Goal: Task Accomplishment & Management: Complete application form

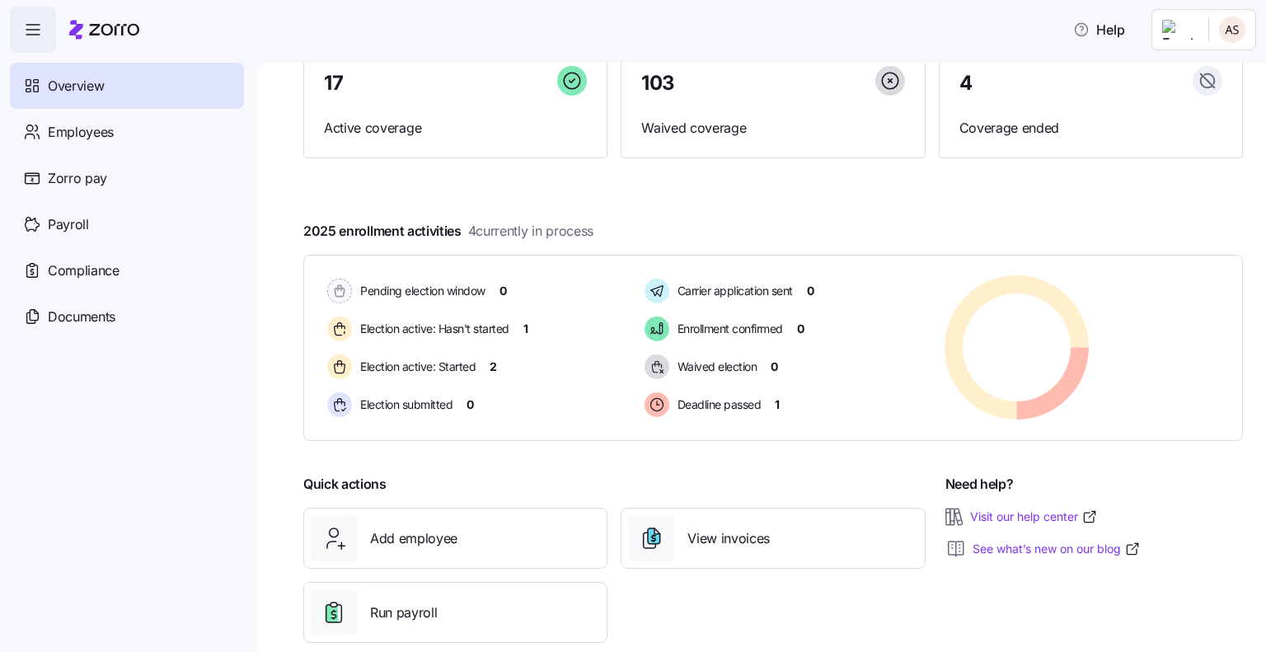
scroll to position [189, 0]
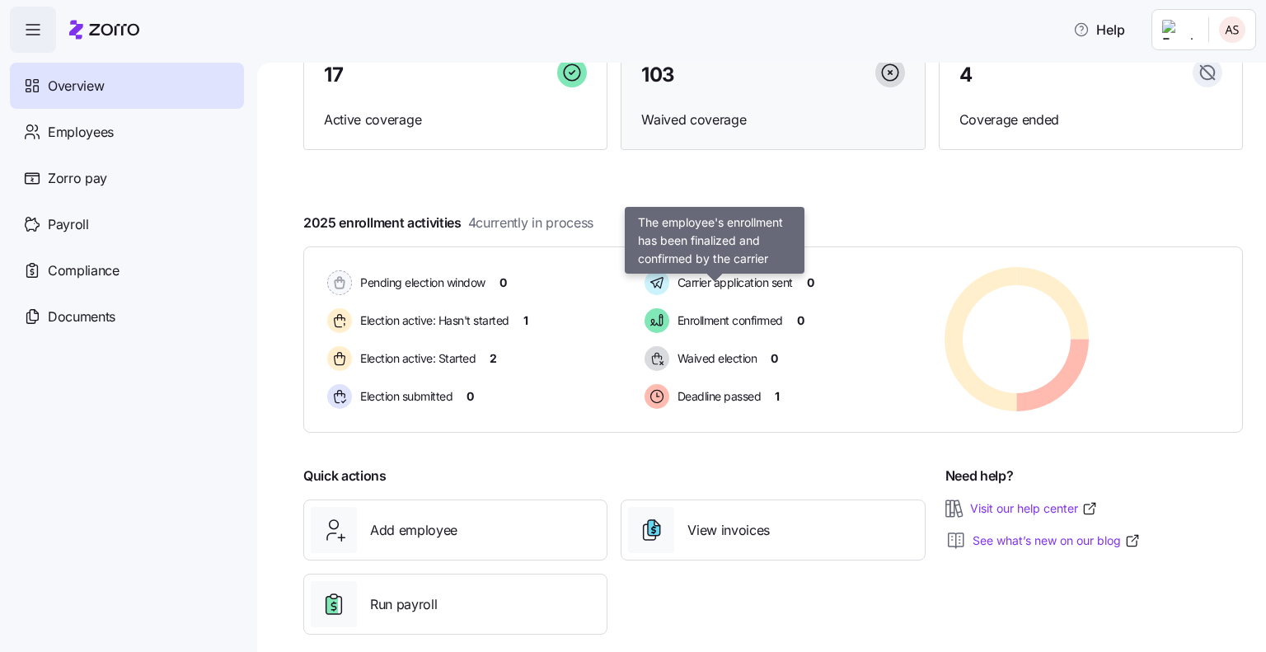
scroll to position [189, 0]
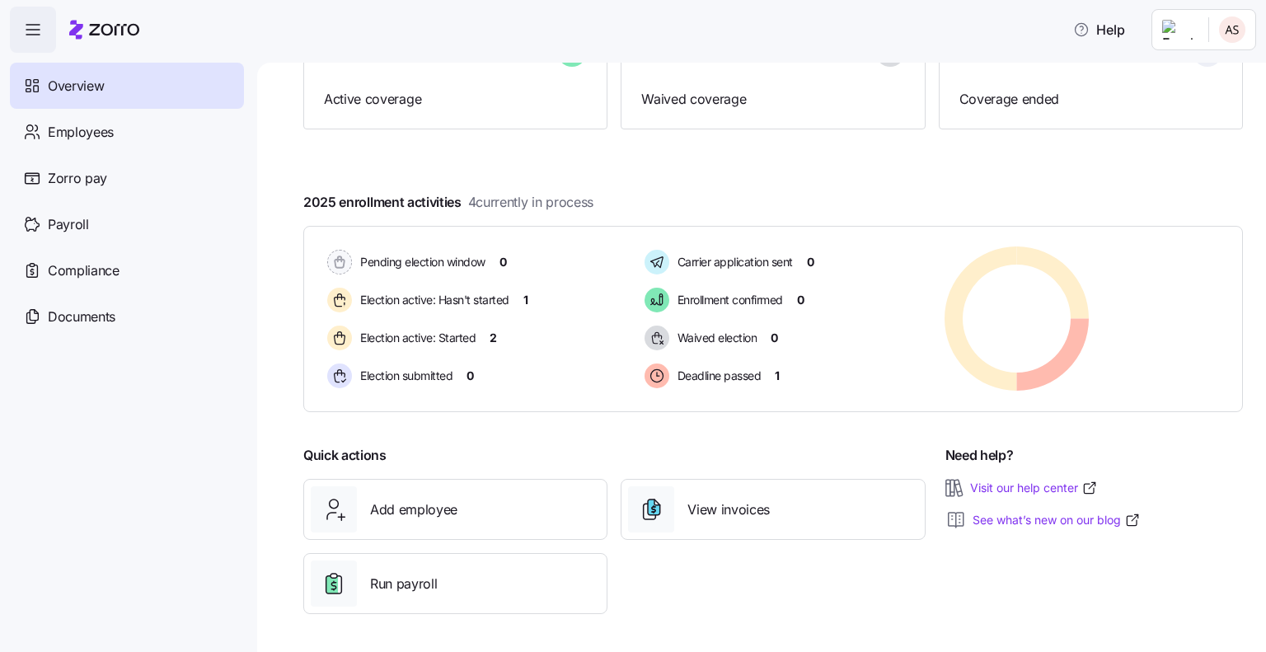
click at [46, 33] on span "button" at bounding box center [33, 29] width 44 height 44
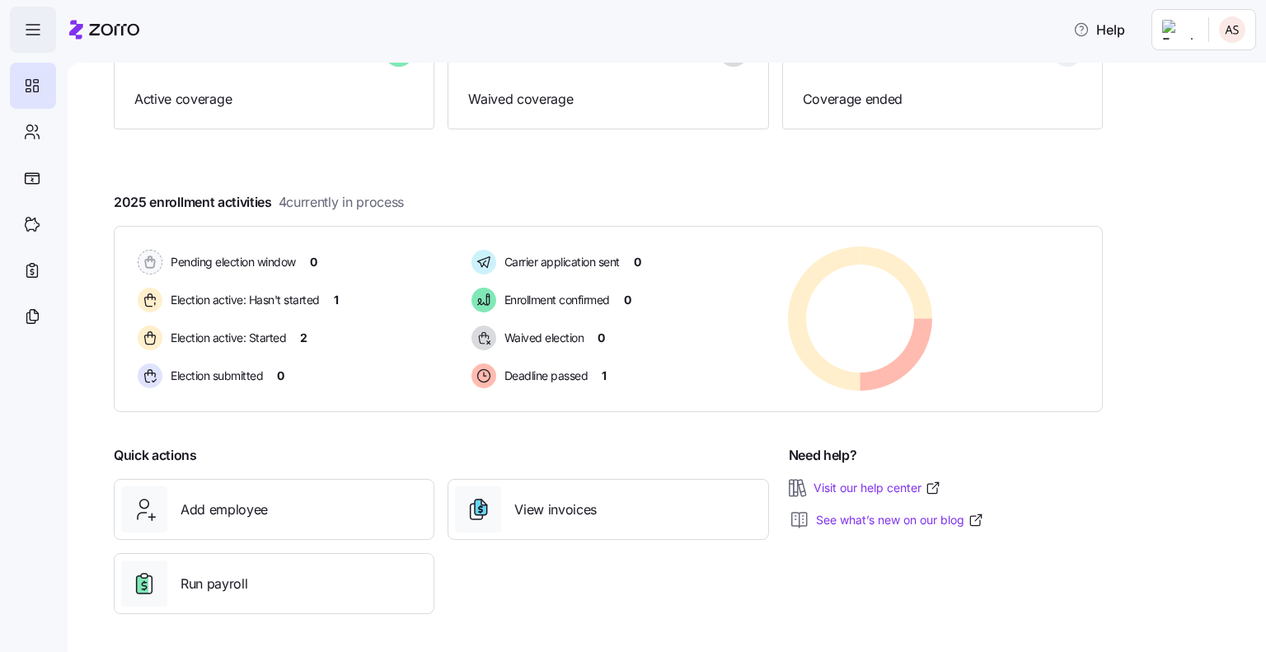
click at [46, 33] on span "button" at bounding box center [33, 29] width 44 height 44
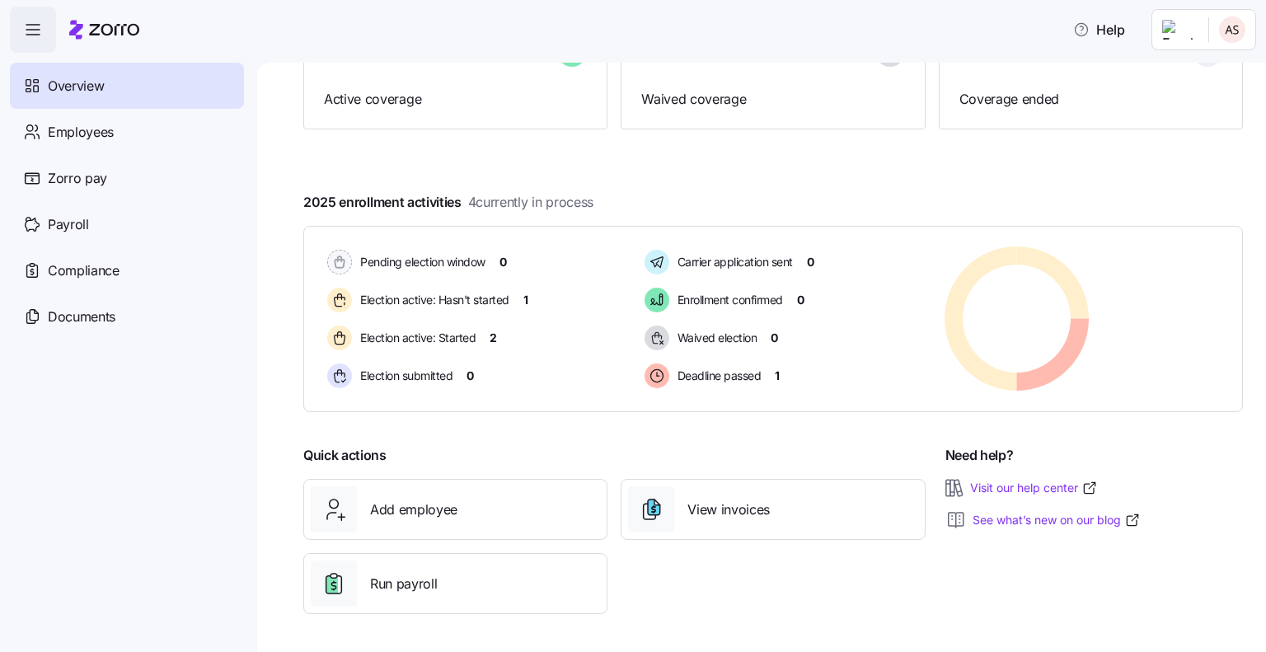
click at [97, 93] on span "Overview" at bounding box center [76, 86] width 56 height 21
click at [101, 125] on span "Employees" at bounding box center [81, 132] width 66 height 21
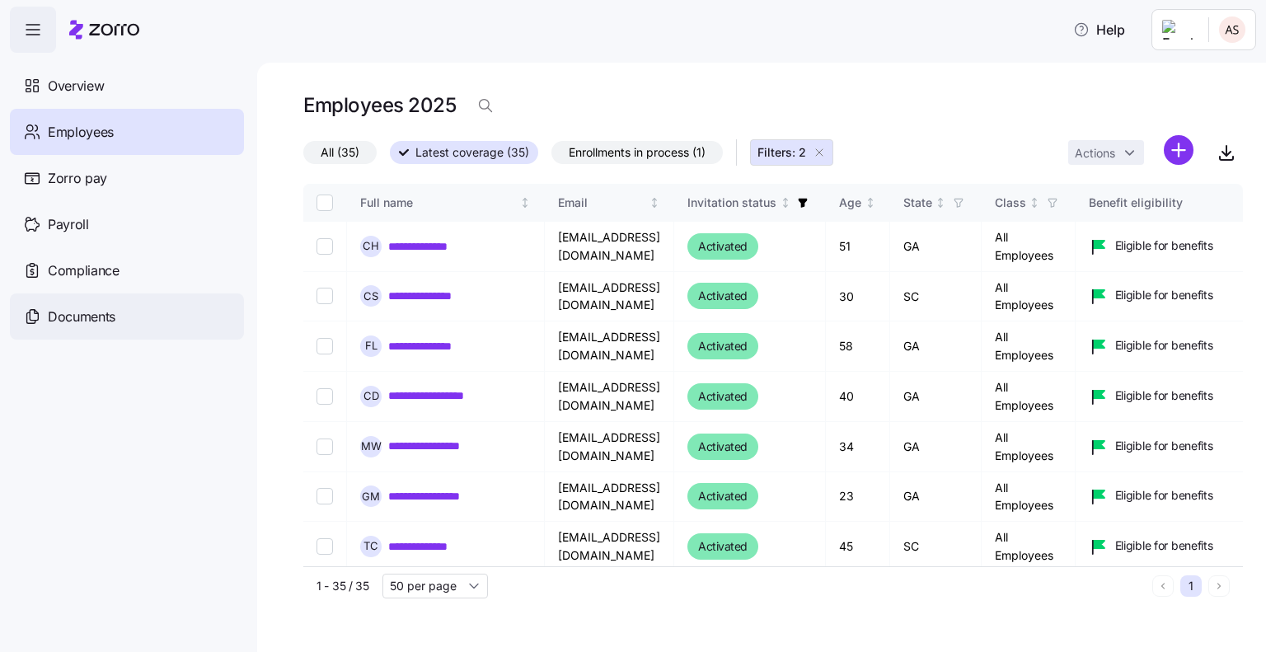
click at [79, 305] on div "Documents" at bounding box center [127, 316] width 234 height 46
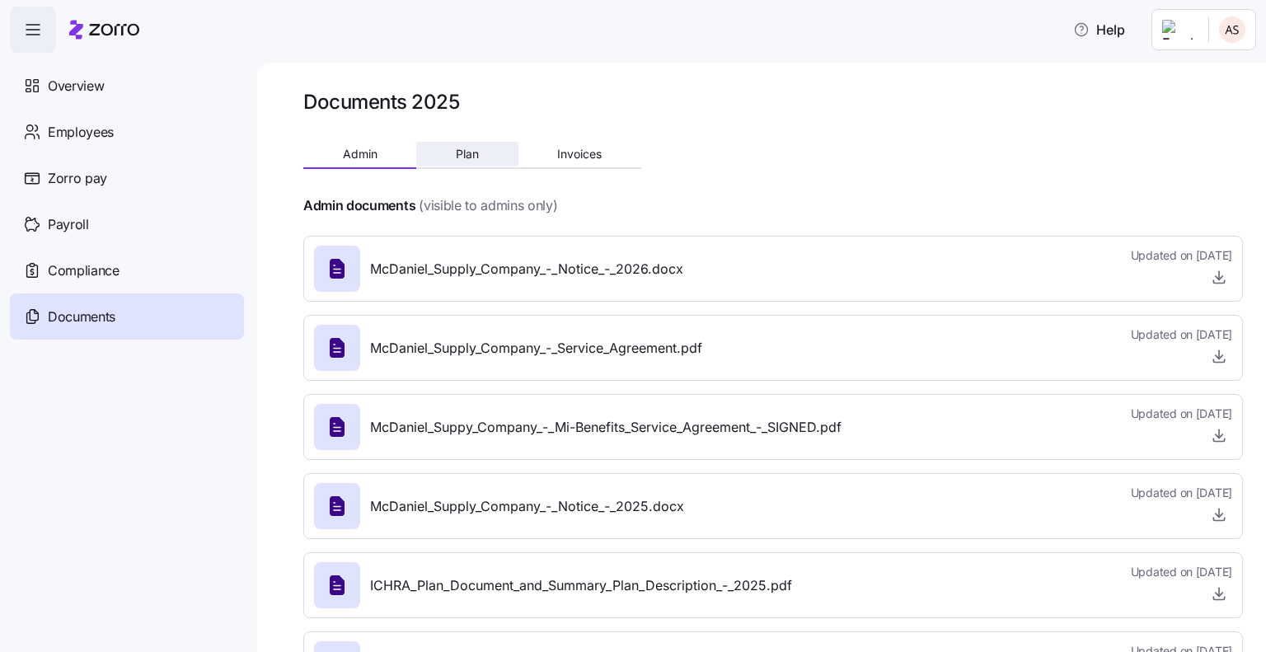
click at [465, 153] on span "Plan" at bounding box center [467, 154] width 23 height 12
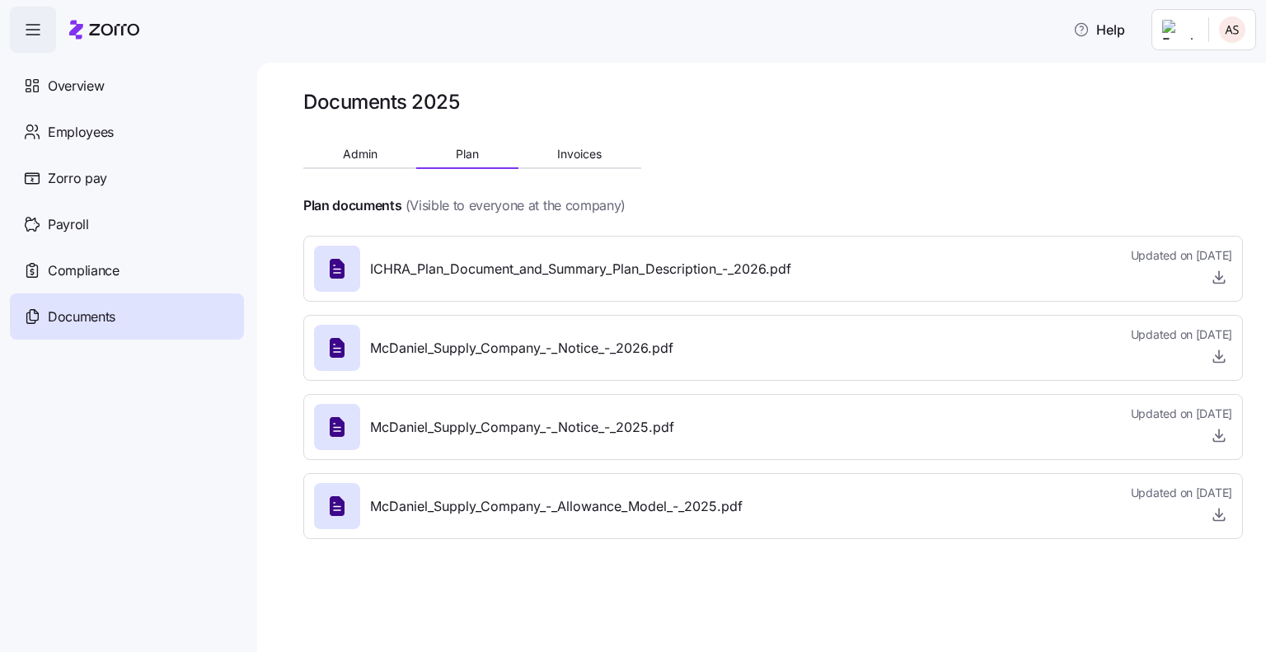
click at [15, 6] on header "Help" at bounding box center [633, 26] width 1266 height 53
click at [26, 29] on icon "button" at bounding box center [33, 30] width 20 height 20
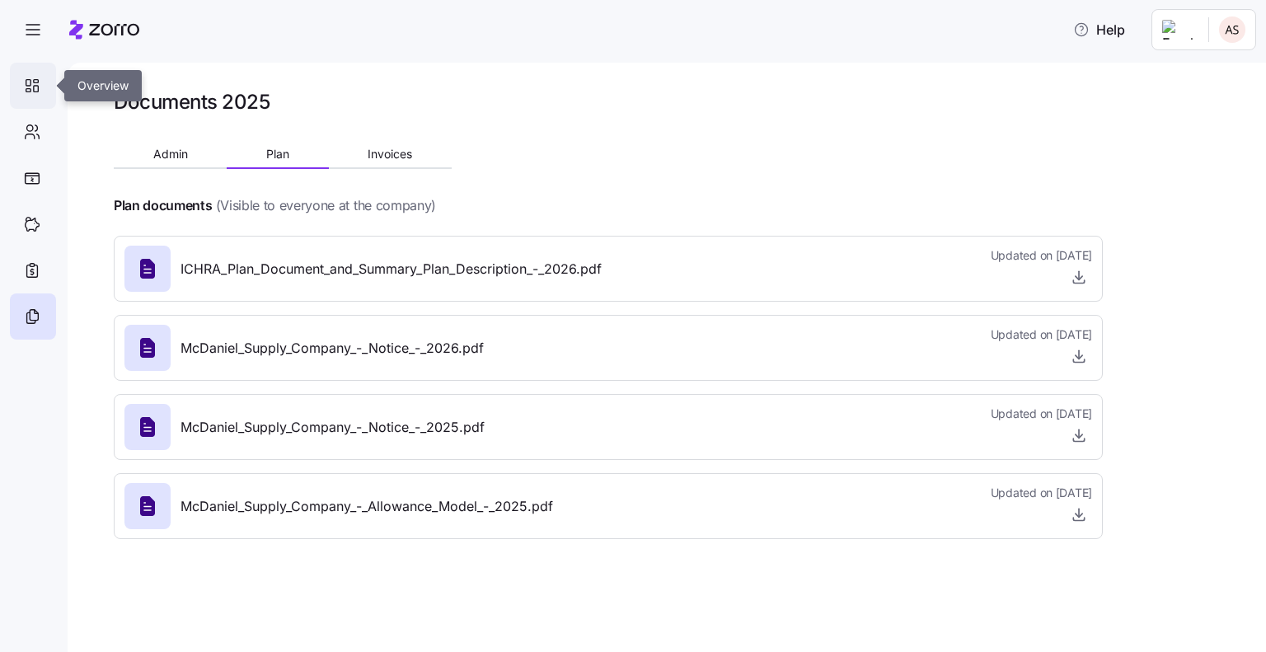
click at [30, 89] on icon at bounding box center [32, 86] width 18 height 20
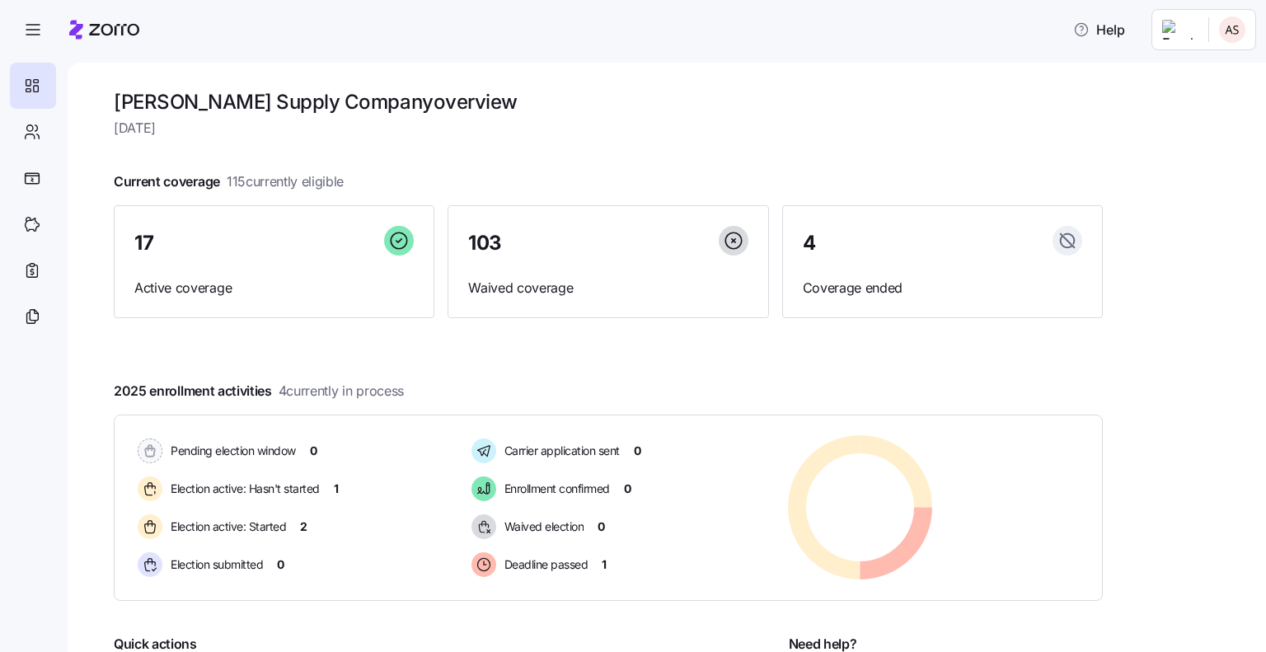
scroll to position [189, 0]
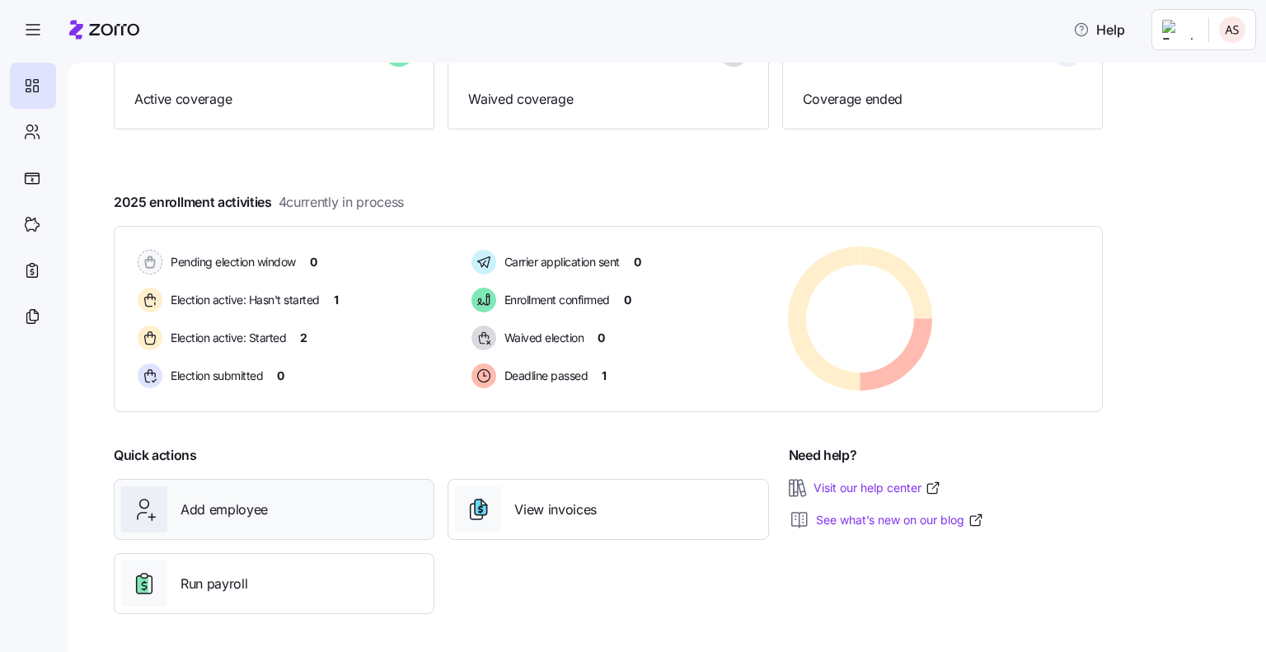
click at [231, 480] on div "Add employee" at bounding box center [274, 509] width 321 height 61
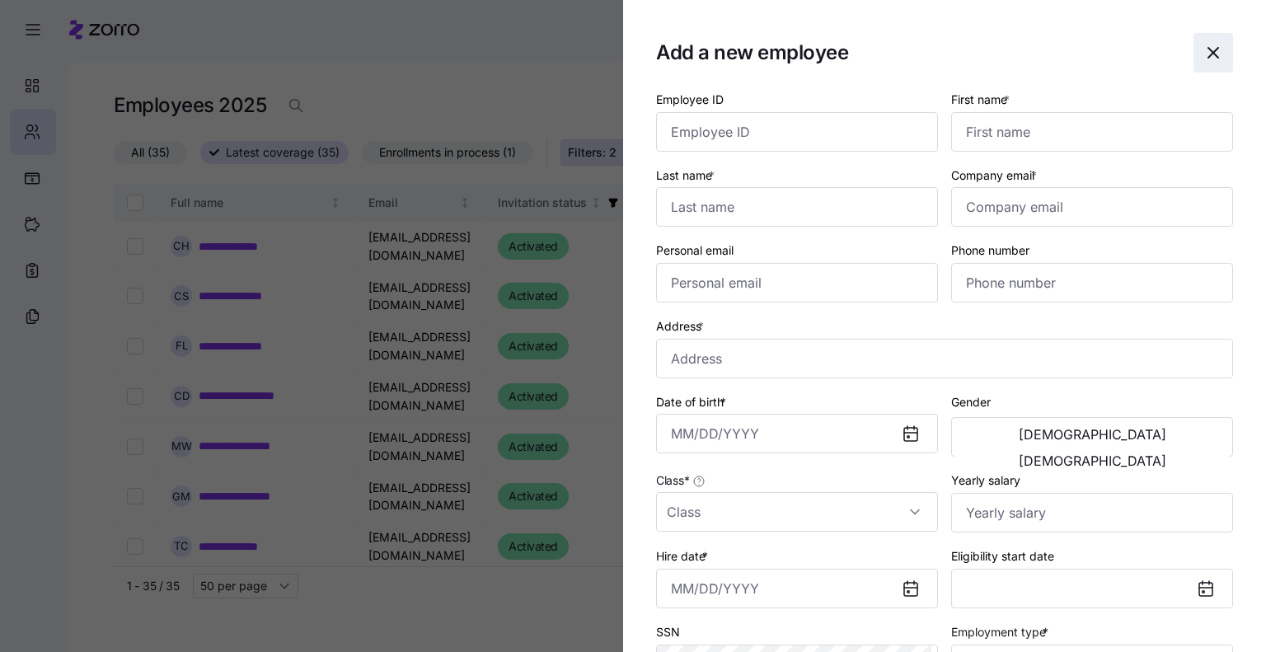
click at [1205, 56] on icon "button" at bounding box center [1213, 53] width 20 height 20
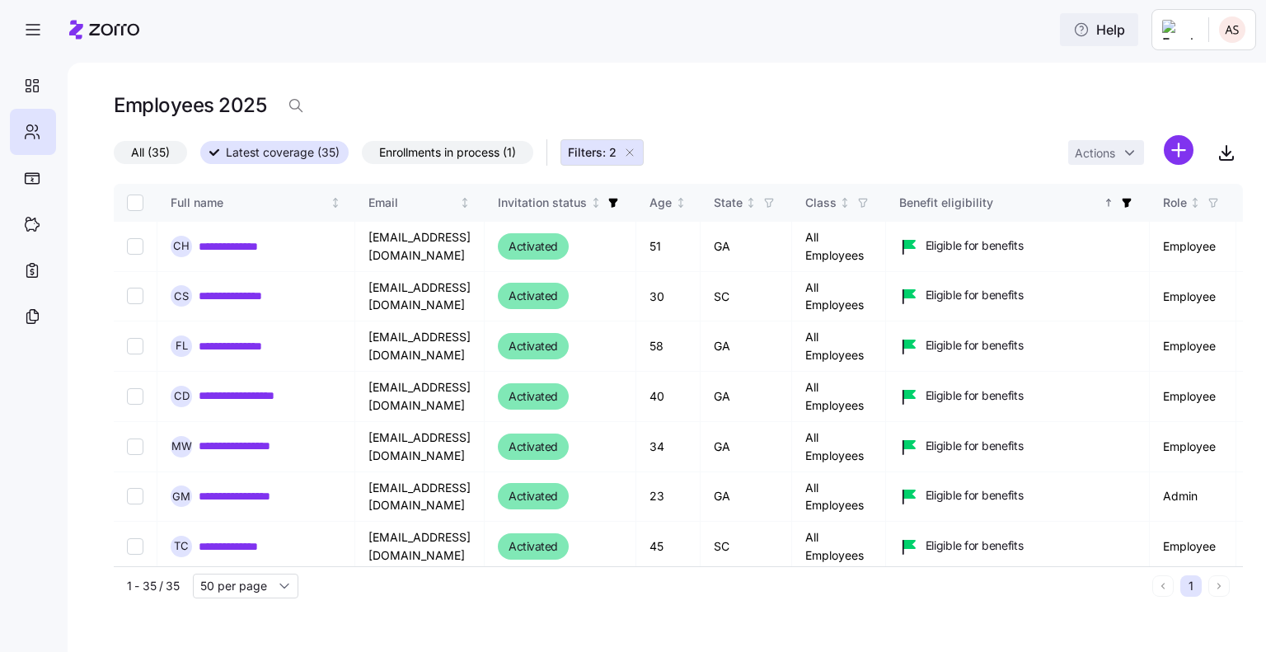
click at [1102, 26] on span "Help" at bounding box center [1099, 30] width 52 height 20
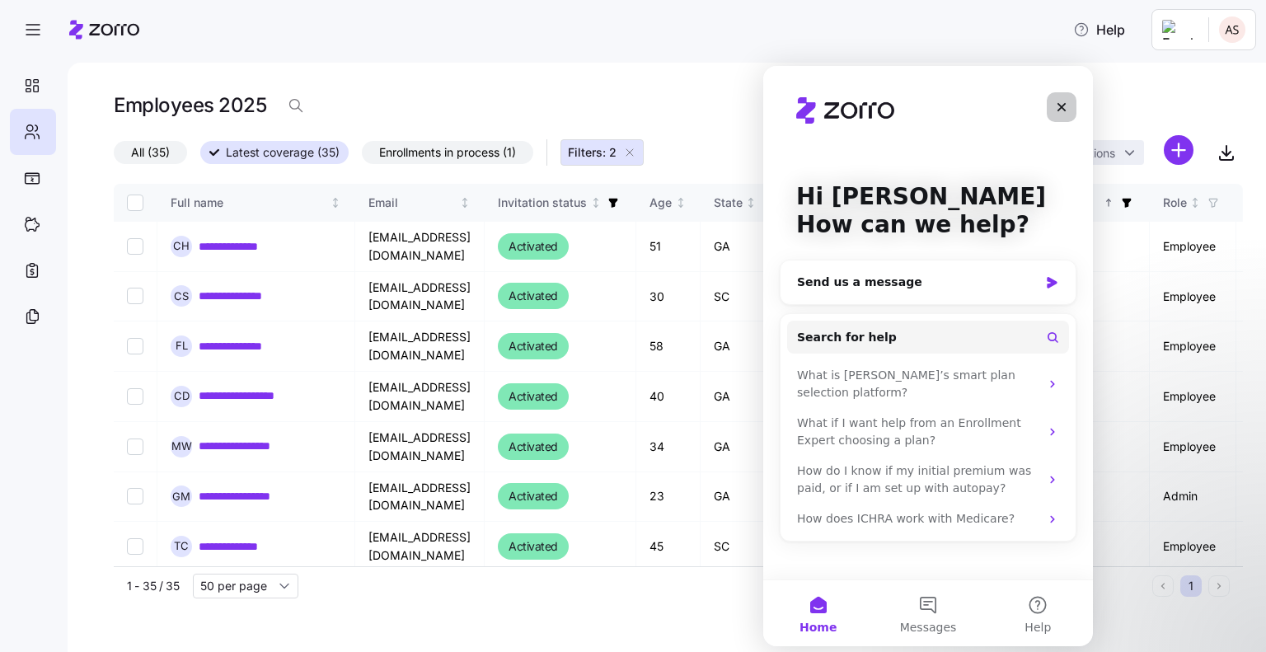
click at [1074, 102] on div "Close" at bounding box center [1062, 107] width 30 height 30
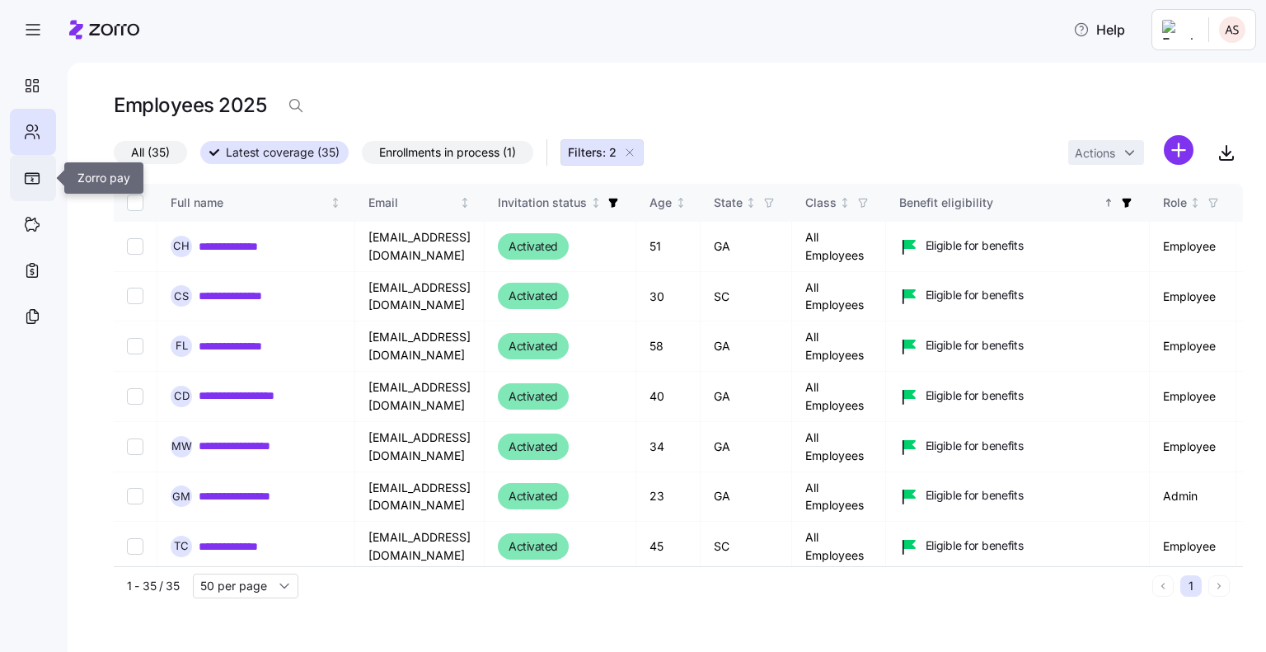
click at [44, 181] on div at bounding box center [33, 178] width 46 height 46
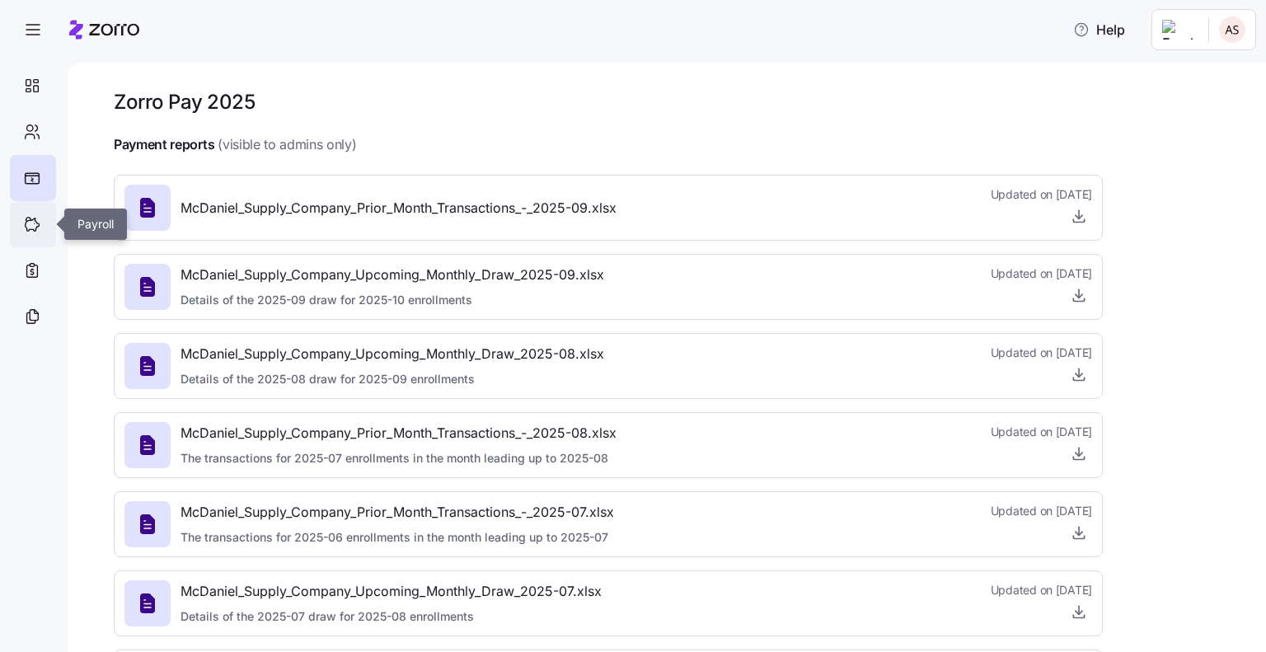
click at [33, 224] on icon at bounding box center [32, 224] width 18 height 20
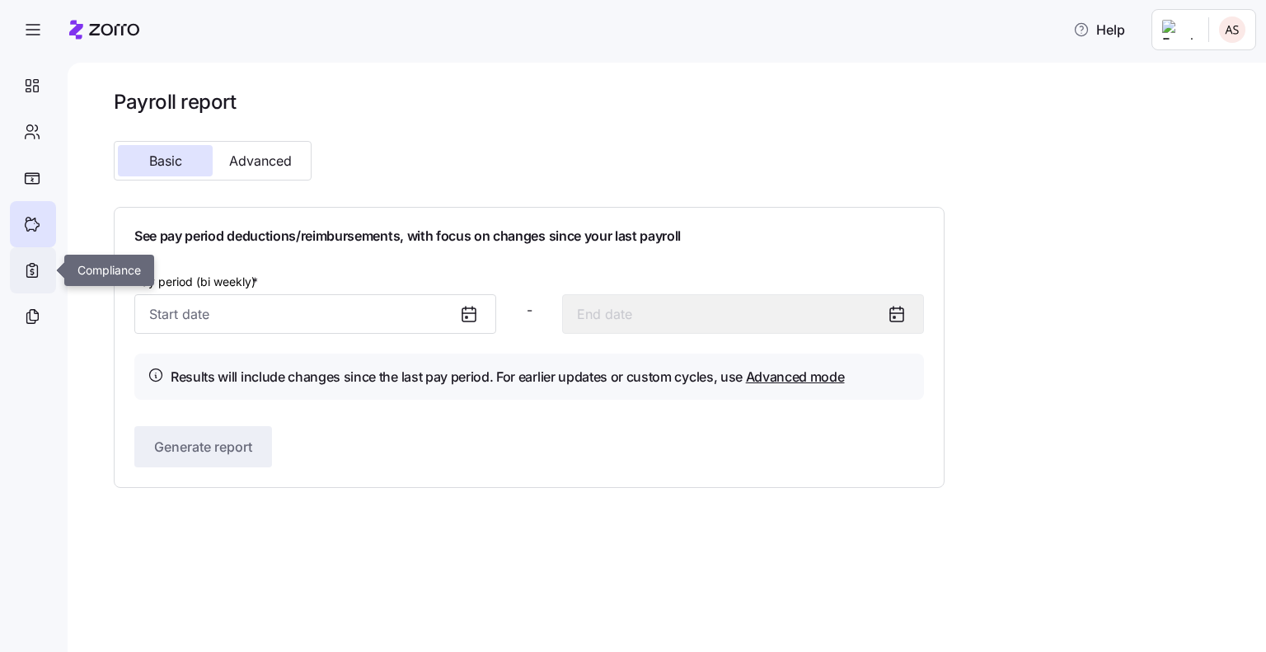
click at [30, 275] on icon at bounding box center [32, 270] width 18 height 20
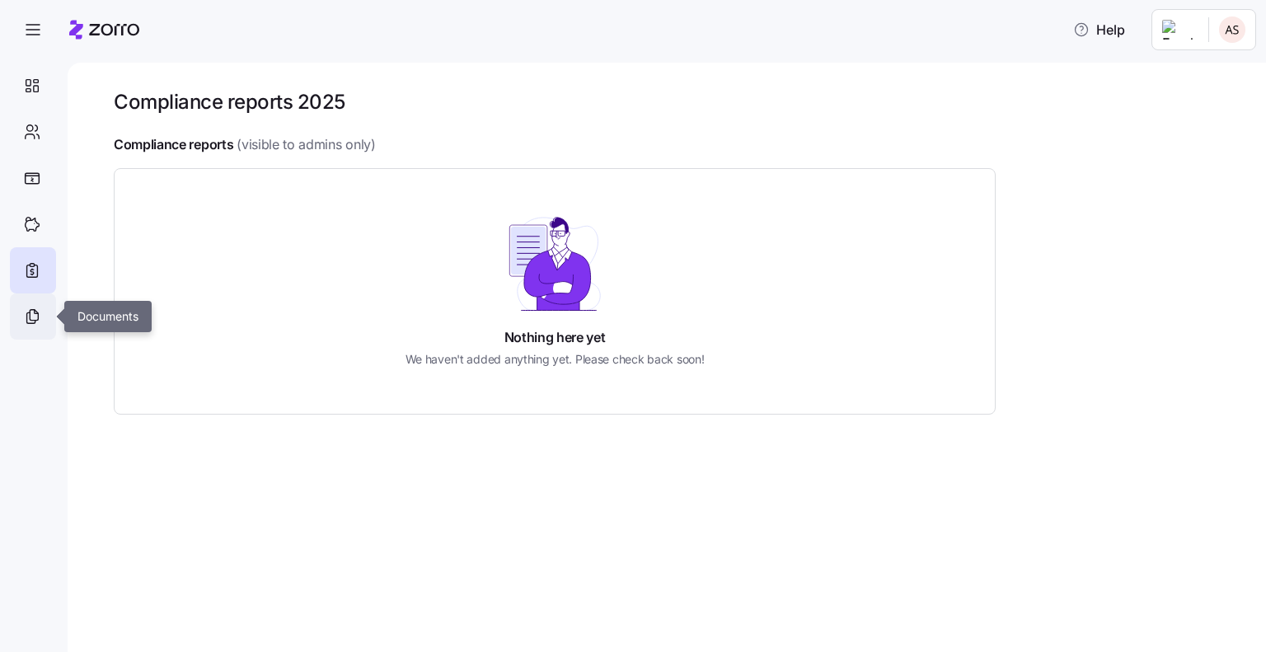
click at [27, 316] on icon at bounding box center [31, 317] width 8 height 11
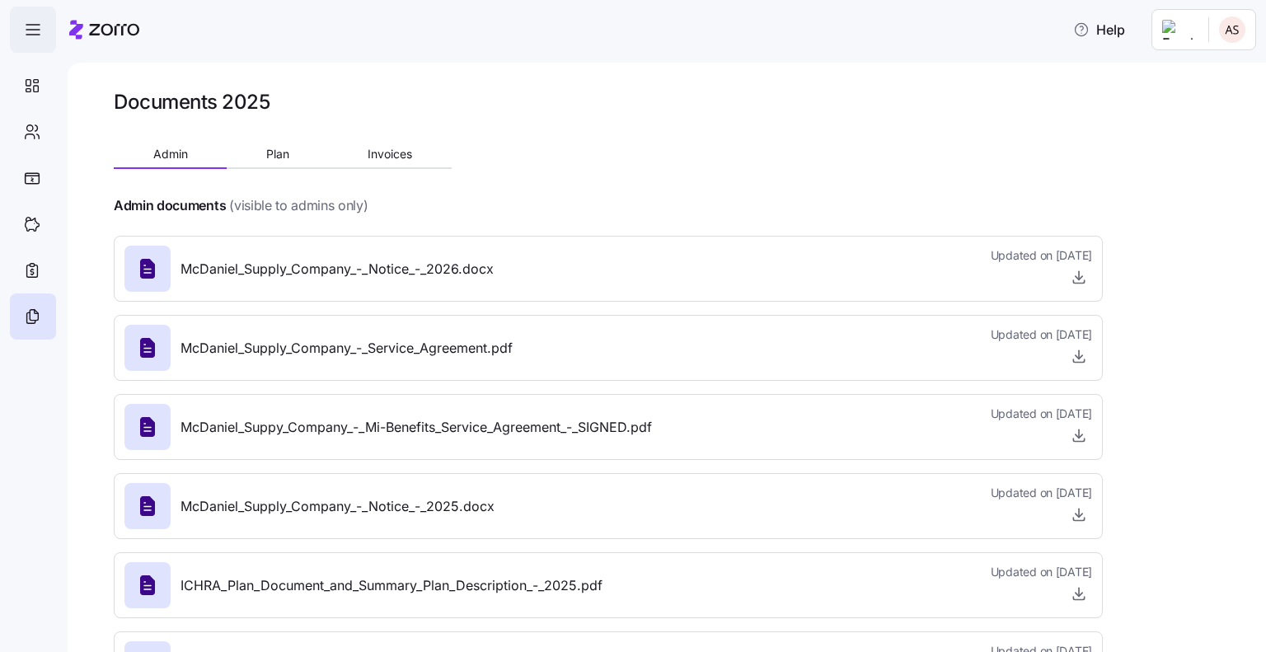
click at [36, 34] on icon "button" at bounding box center [33, 30] width 20 height 20
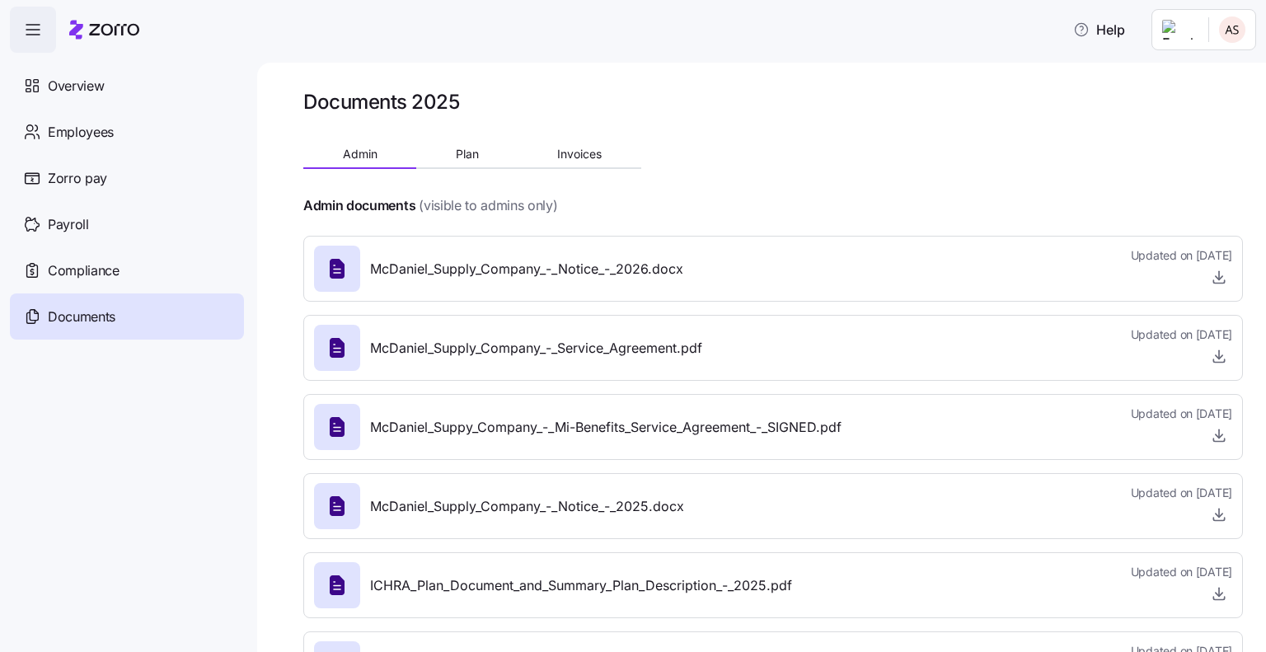
scroll to position [78, 0]
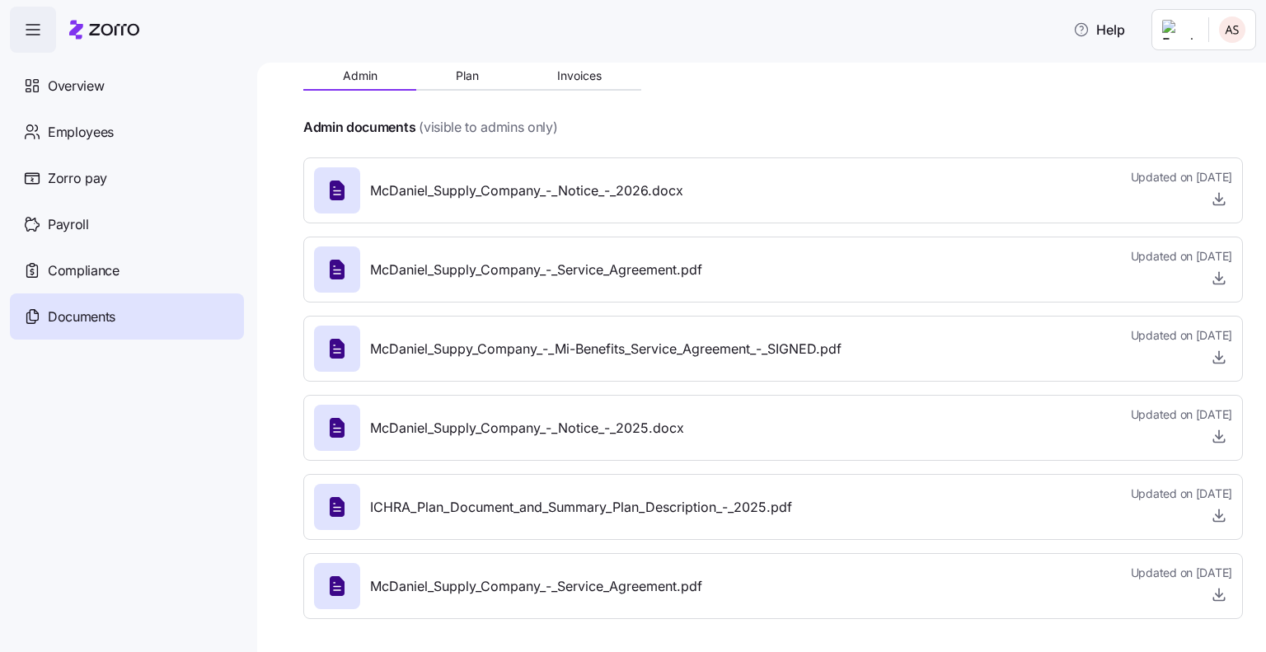
click at [458, 96] on div at bounding box center [772, 104] width 939 height 26
click at [469, 70] on span "Plan" at bounding box center [467, 76] width 23 height 12
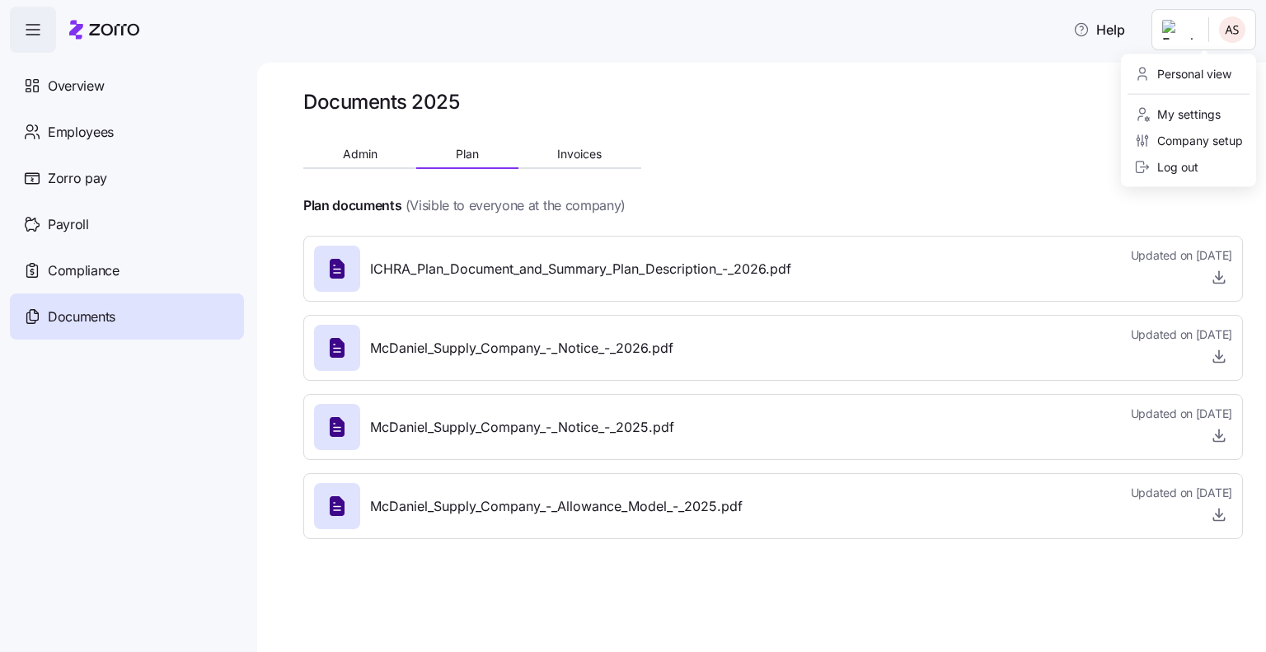
click at [1229, 35] on html "Help Overview Employees Zorro pay Payroll Compliance Documents Documents 2025 A…" at bounding box center [633, 321] width 1266 height 642
click at [1206, 66] on div "Personal view" at bounding box center [1182, 74] width 97 height 18
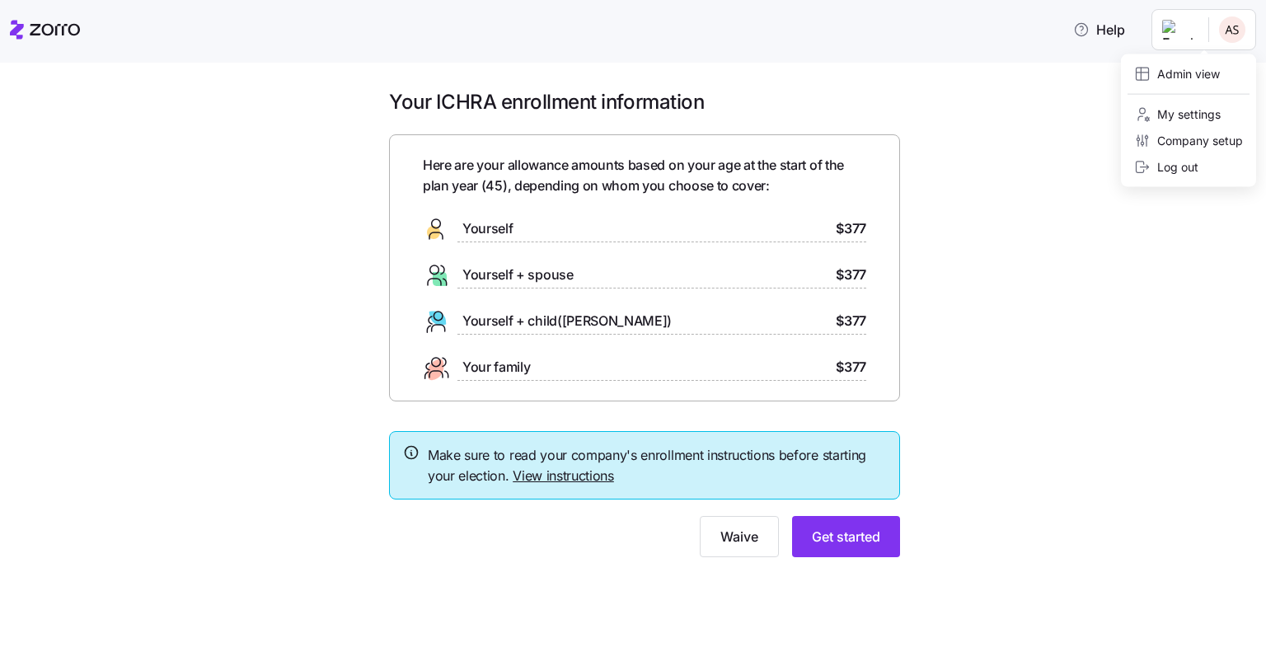
click at [1236, 30] on html "Help Your ICHRA enrollment information Here are your allowance amounts based on…" at bounding box center [633, 321] width 1266 height 642
click at [1021, 244] on html "Help Your ICHRA enrollment information Here are your allowance amounts based on…" at bounding box center [633, 321] width 1266 height 642
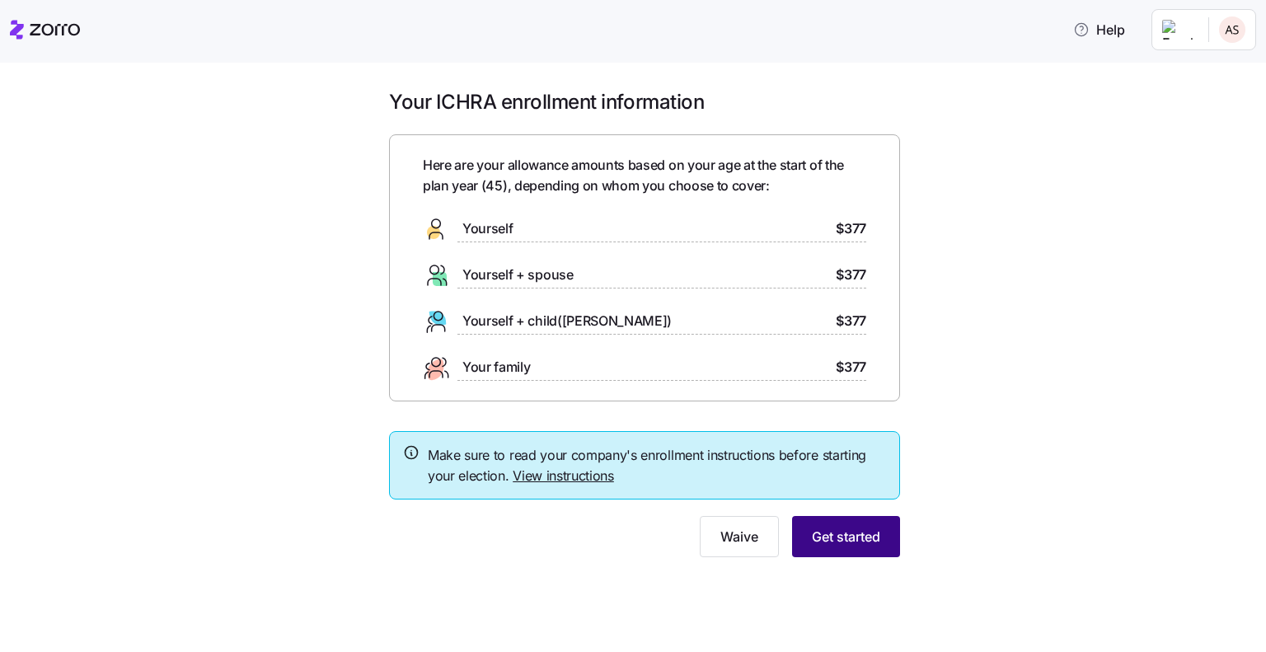
click at [855, 534] on span "Get started" at bounding box center [846, 537] width 68 height 20
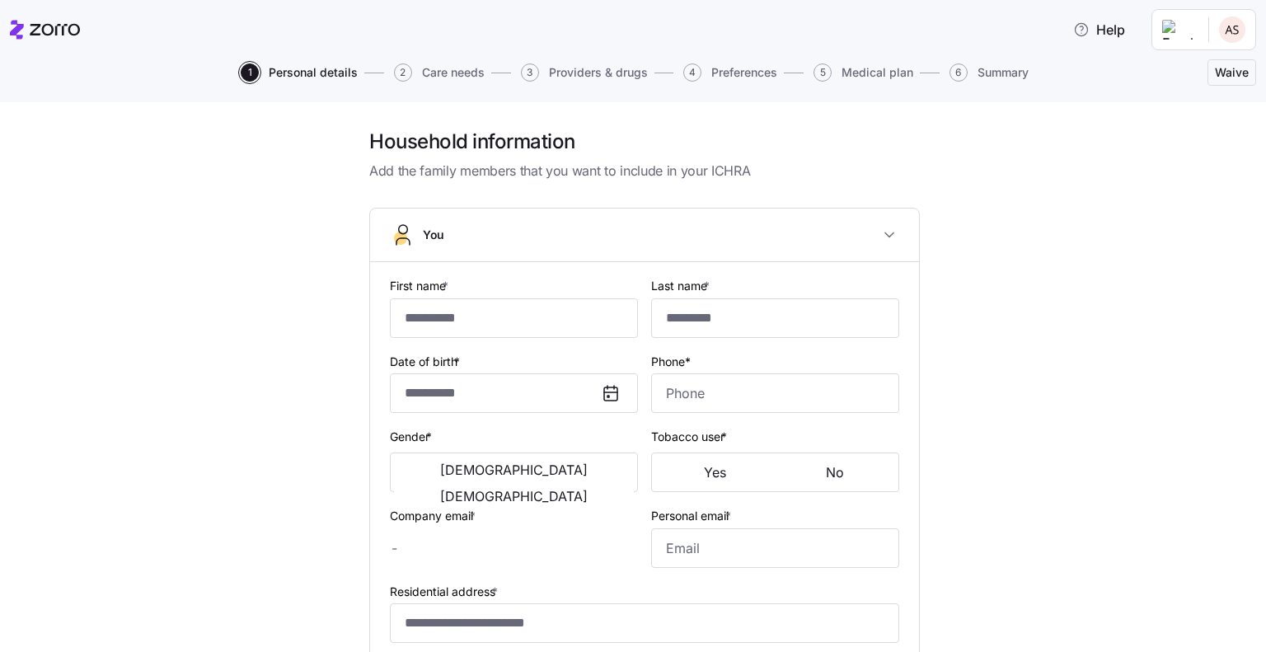
type input "******"
type input "**********"
type input "[EMAIL_ADDRESS][DOMAIN_NAME]"
type input "**********"
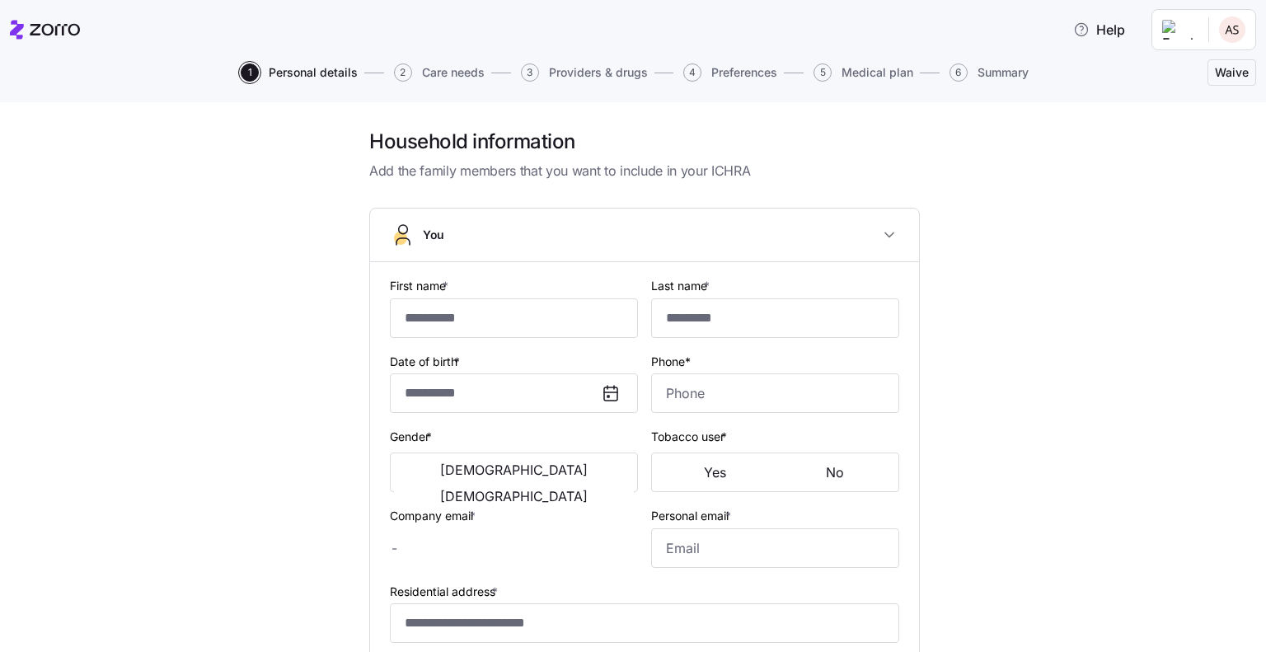
checkbox input "true"
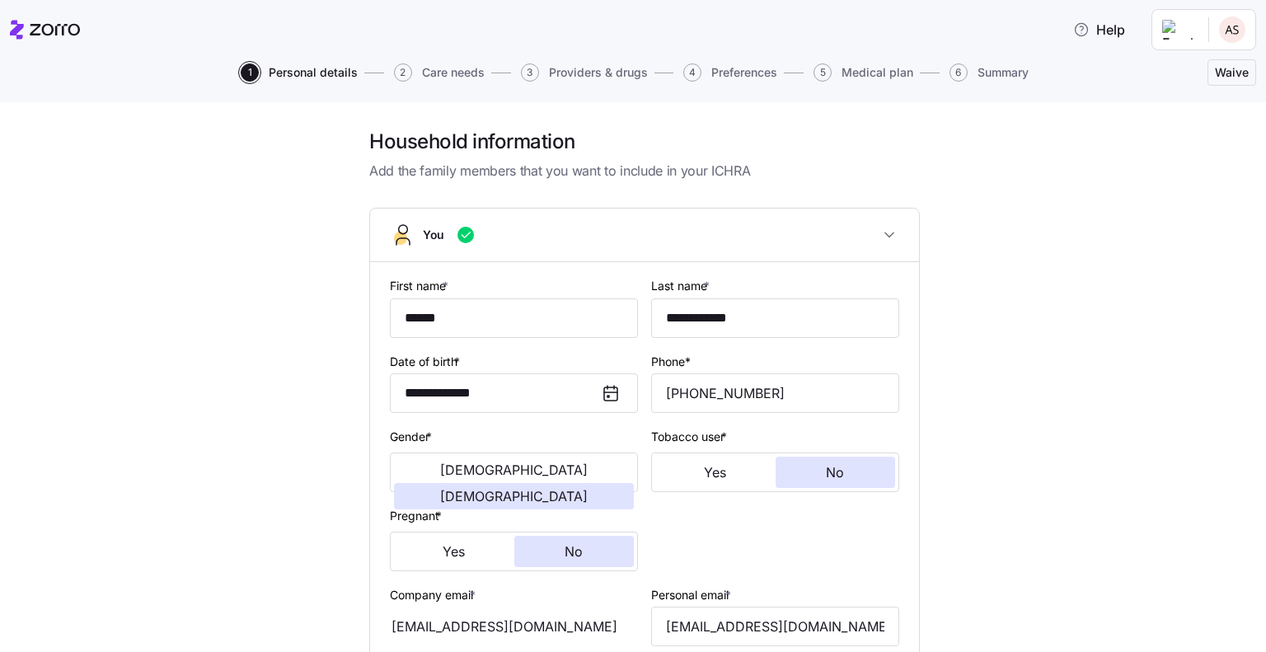
type input "**********"
type input "[PHONE_NUMBER]"
type input "[DEMOGRAPHIC_DATA] citizen"
type input "Single"
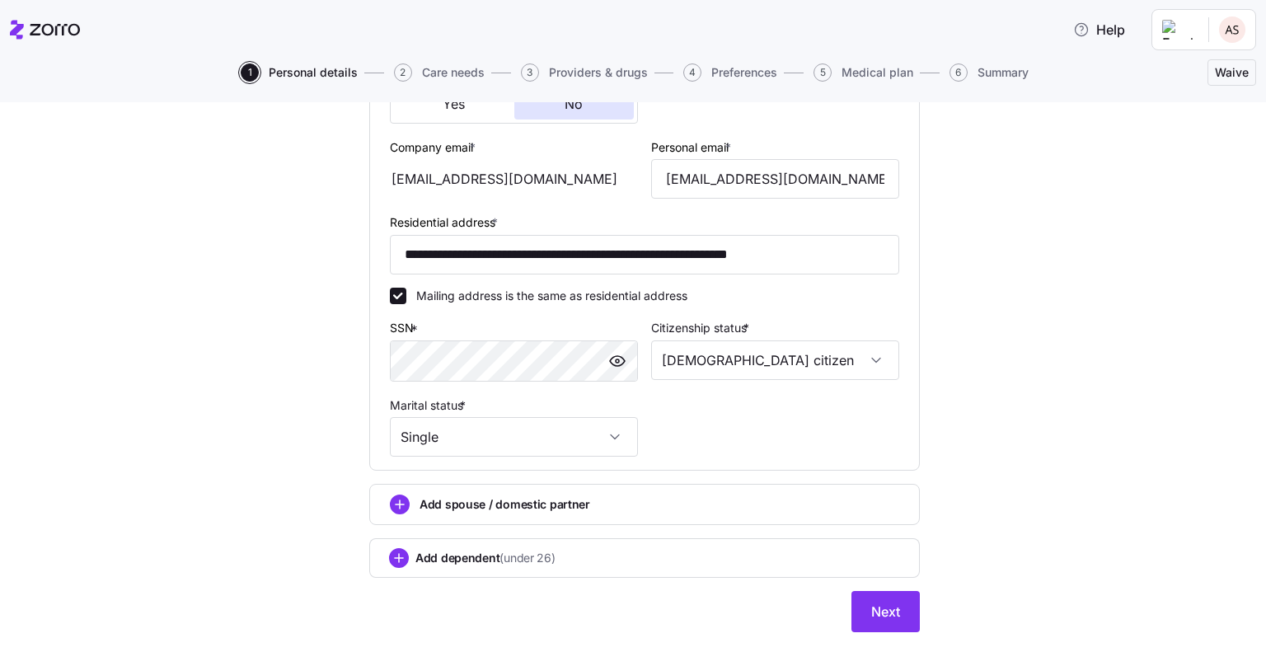
scroll to position [484, 0]
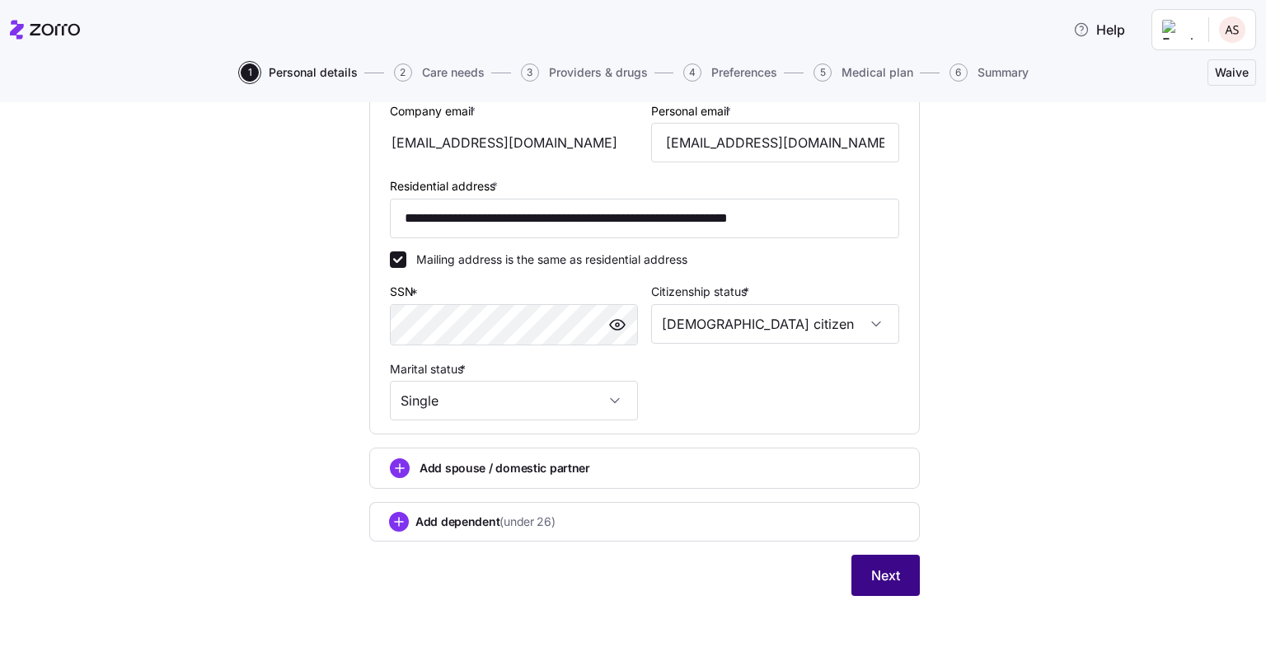
click at [873, 580] on span "Next" at bounding box center [885, 575] width 29 height 20
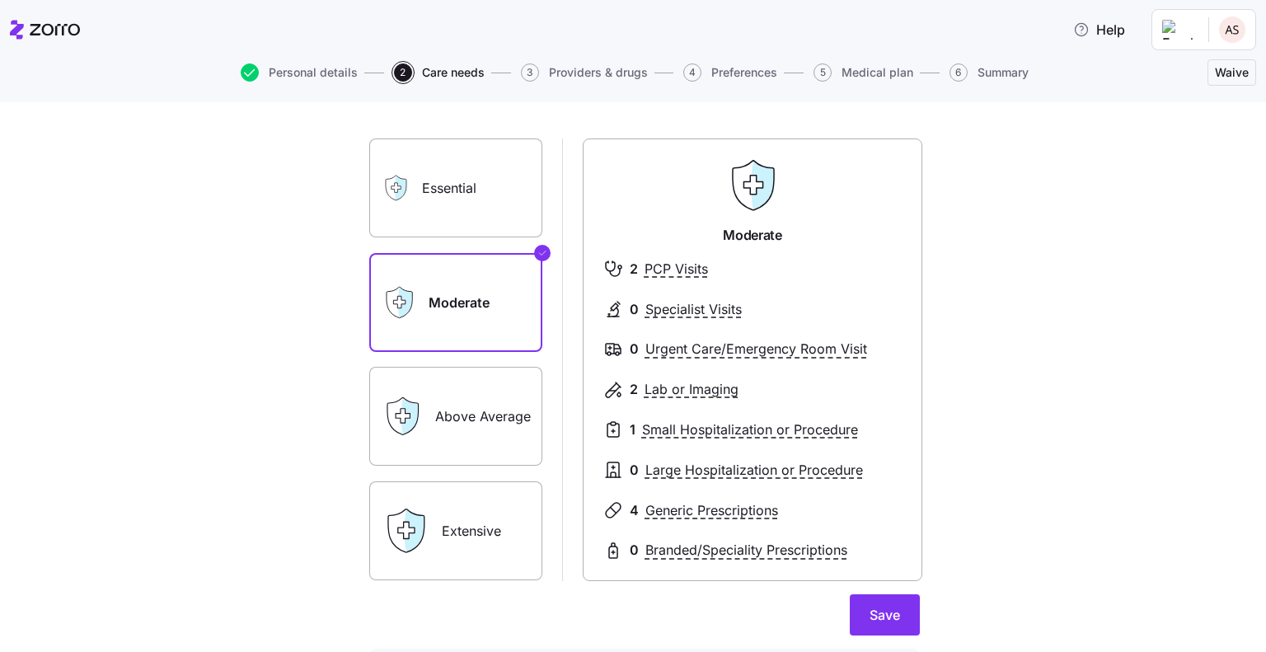
scroll to position [79, 0]
click at [415, 199] on label "Essential" at bounding box center [455, 187] width 173 height 99
click at [0, 0] on input "Essential" at bounding box center [0, 0] width 0 height 0
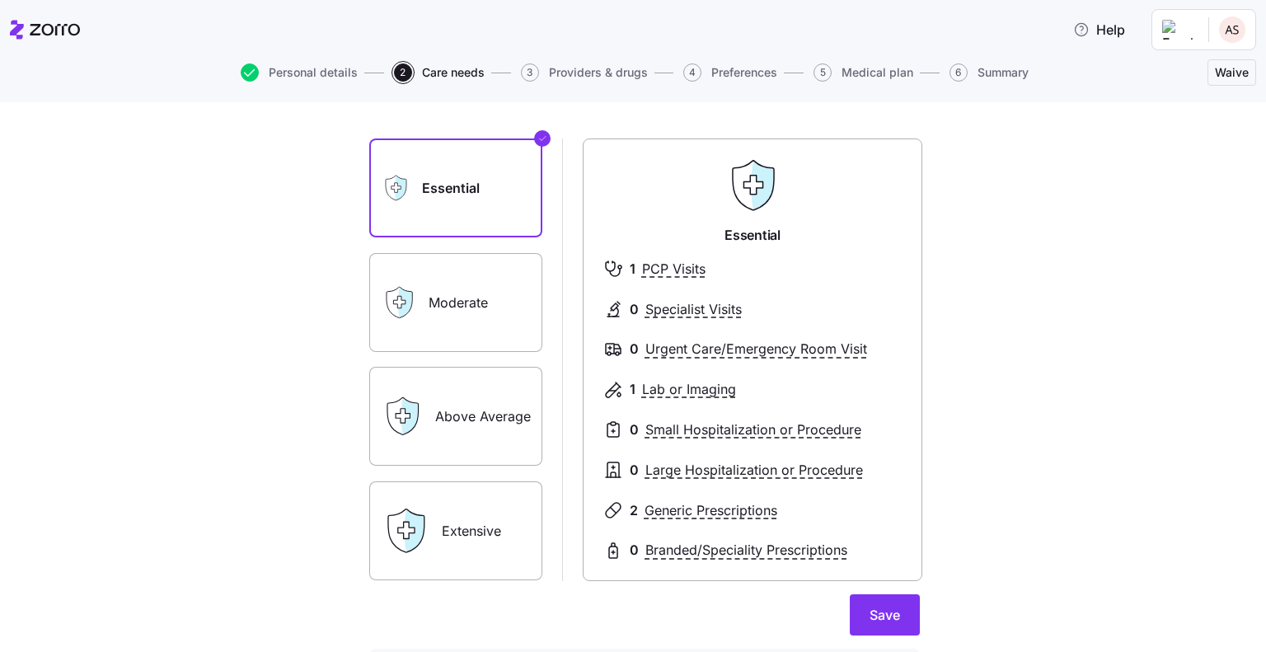
click at [466, 260] on label "Moderate" at bounding box center [455, 302] width 173 height 99
click at [0, 0] on input "Moderate" at bounding box center [0, 0] width 0 height 0
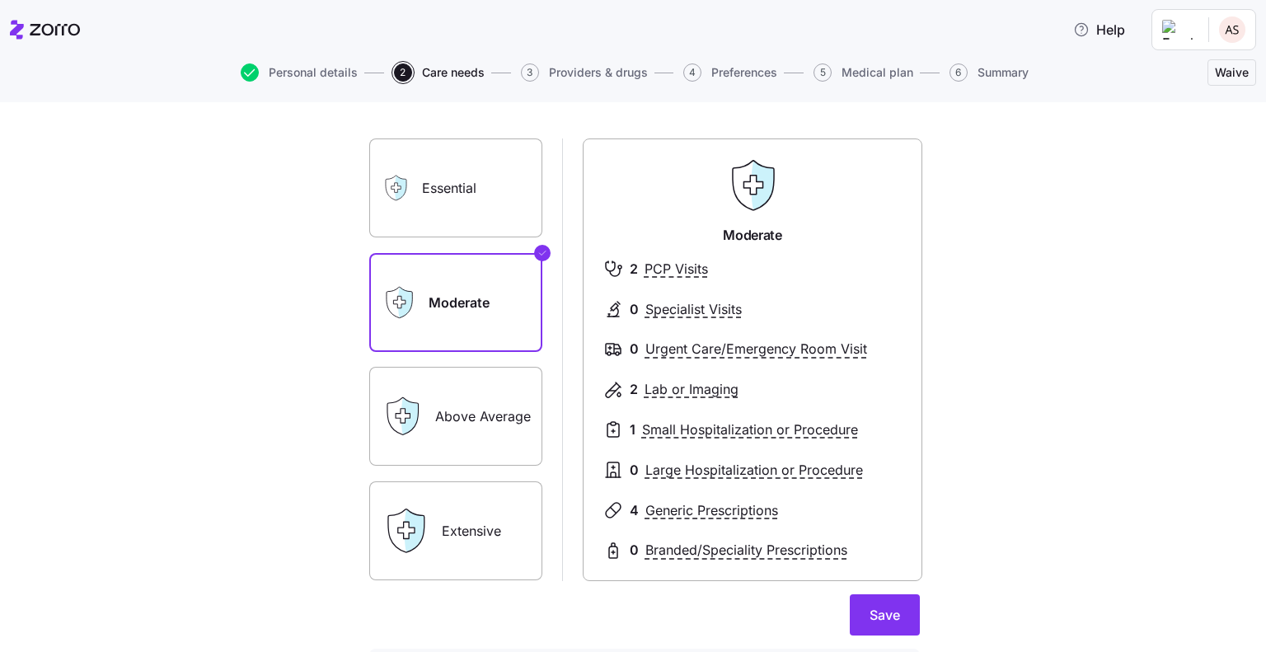
click at [448, 397] on label "Above Average" at bounding box center [455, 416] width 173 height 99
click at [0, 0] on input "Above Average" at bounding box center [0, 0] width 0 height 0
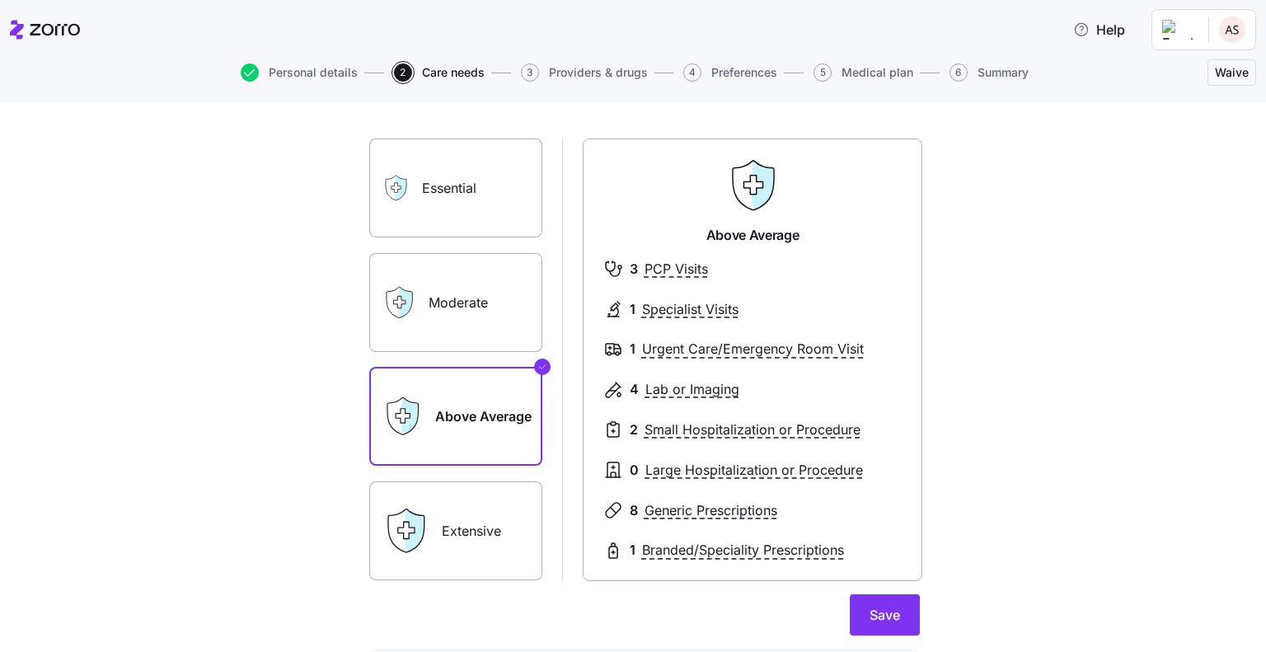
click at [459, 526] on label "Extensive" at bounding box center [455, 530] width 173 height 99
click at [0, 0] on input "Extensive" at bounding box center [0, 0] width 0 height 0
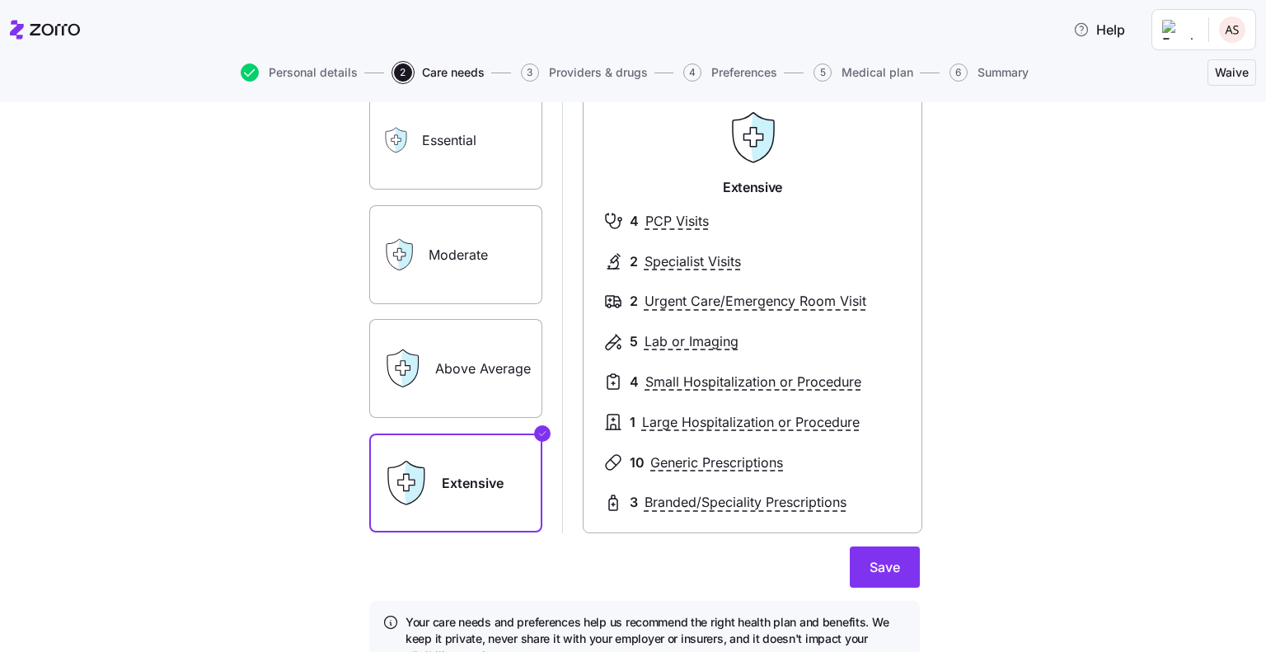
scroll to position [132, 0]
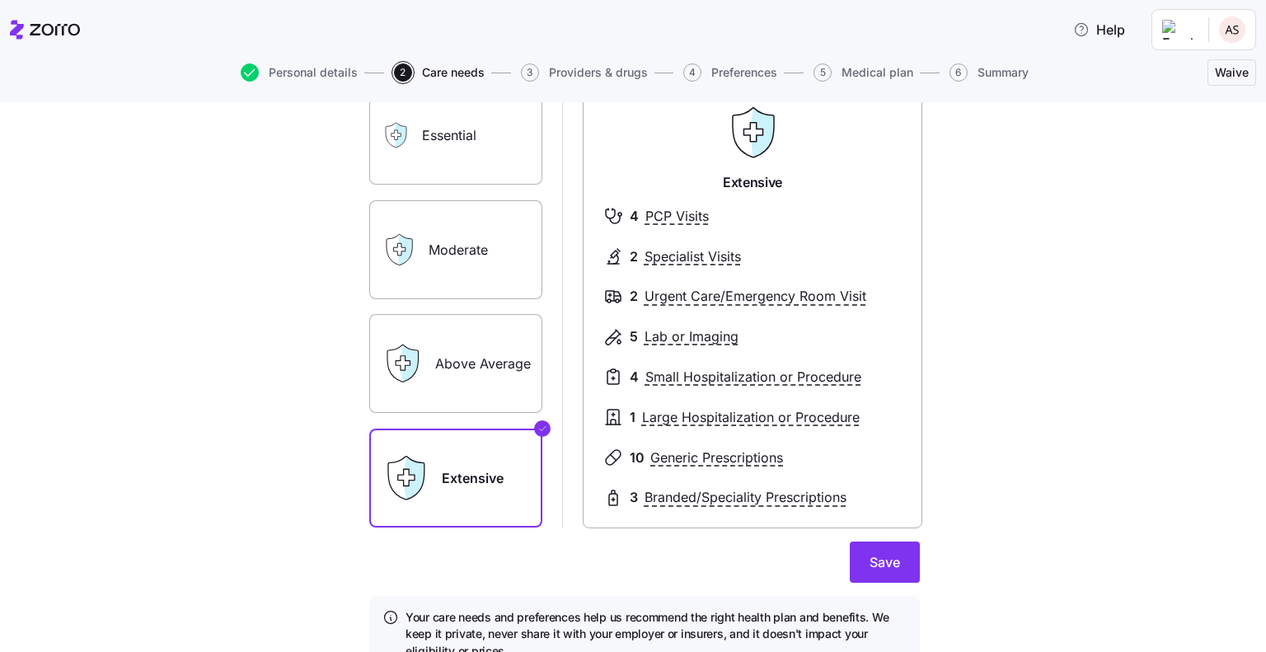
click at [494, 368] on label "Above Average" at bounding box center [455, 363] width 173 height 99
click at [0, 0] on input "Above Average" at bounding box center [0, 0] width 0 height 0
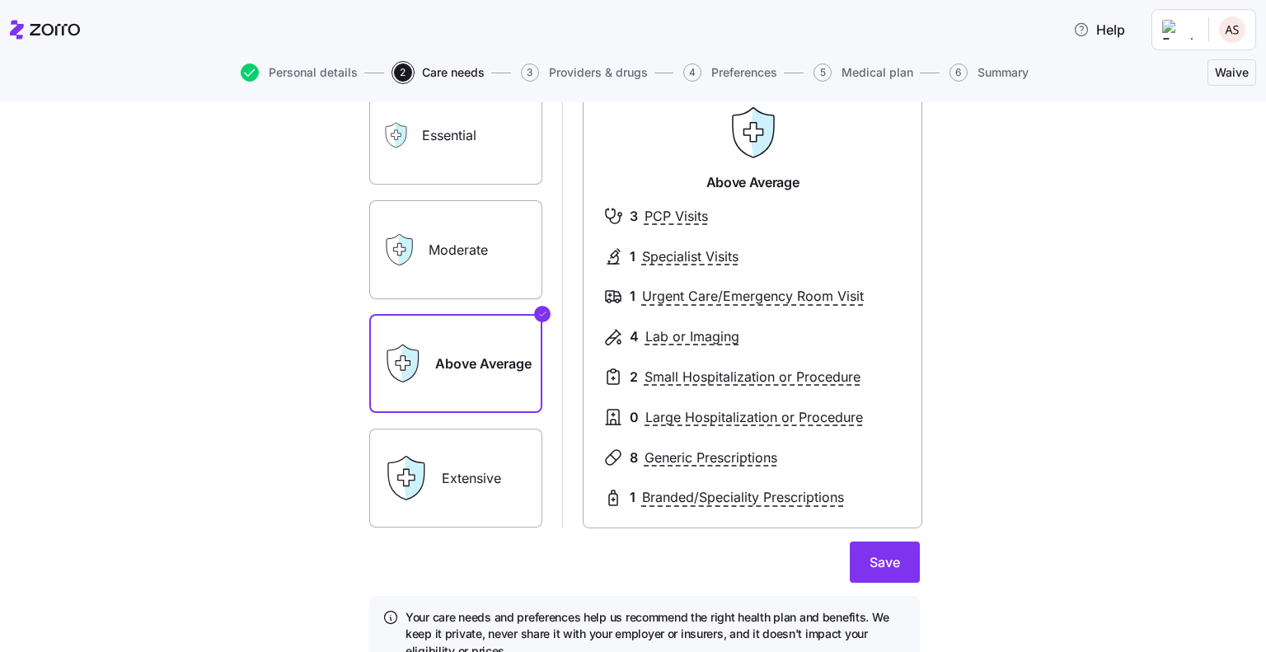
click at [469, 262] on label "Moderate" at bounding box center [455, 249] width 173 height 99
click at [0, 0] on input "Moderate" at bounding box center [0, 0] width 0 height 0
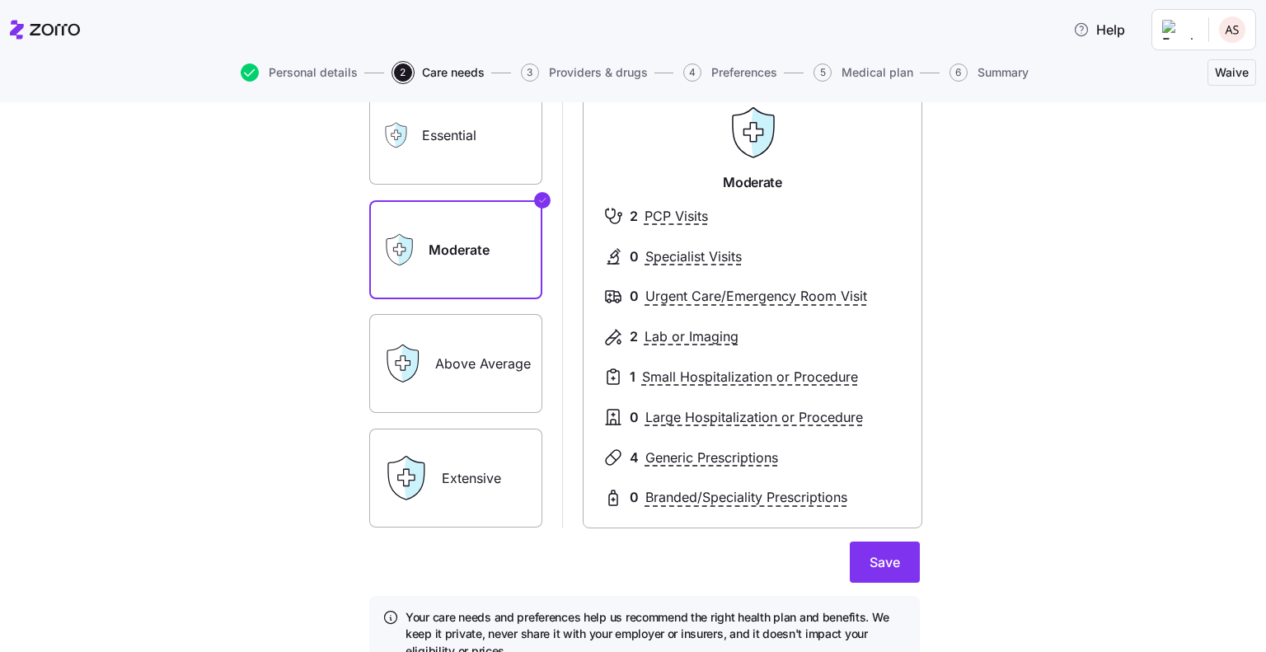
click at [463, 155] on label "Essential" at bounding box center [455, 135] width 173 height 99
click at [0, 0] on input "Essential" at bounding box center [0, 0] width 0 height 0
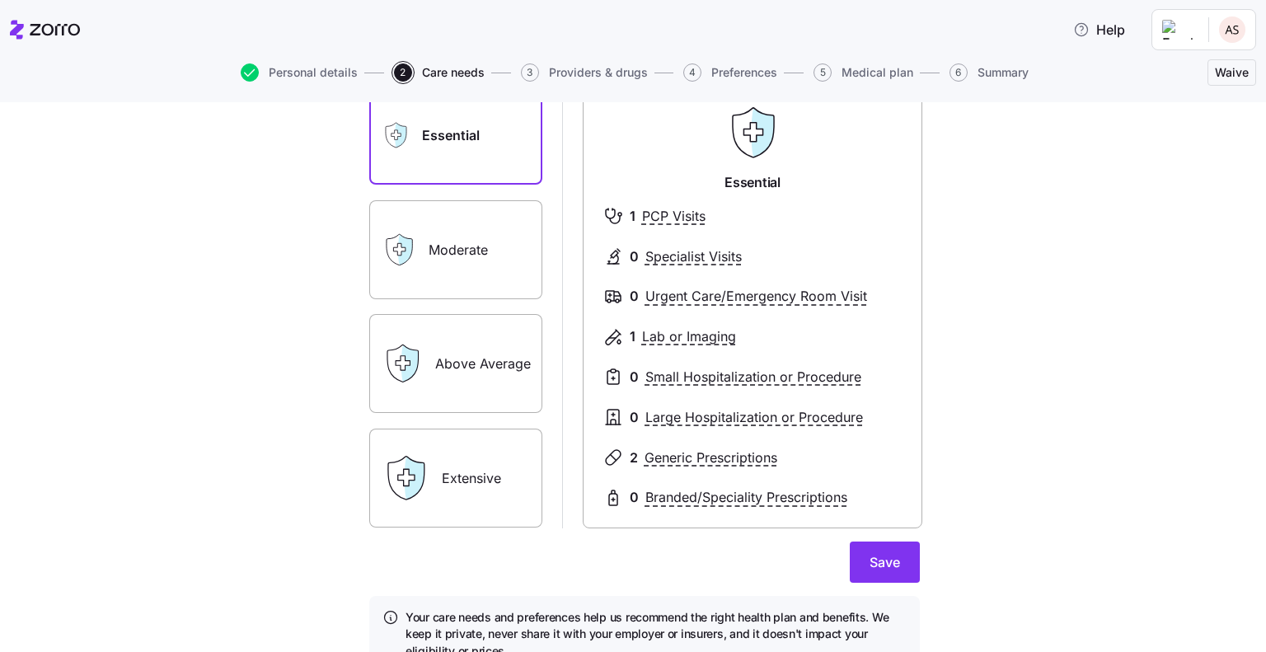
scroll to position [211, 0]
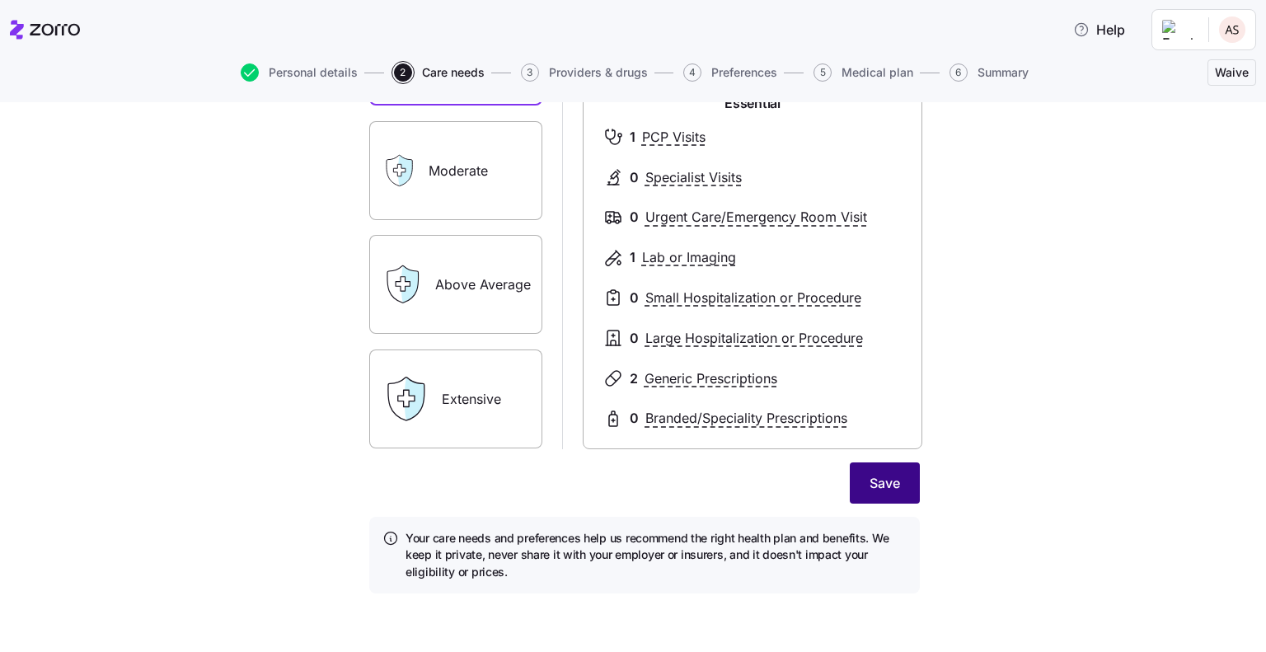
click at [899, 488] on button "Save" at bounding box center [885, 482] width 70 height 41
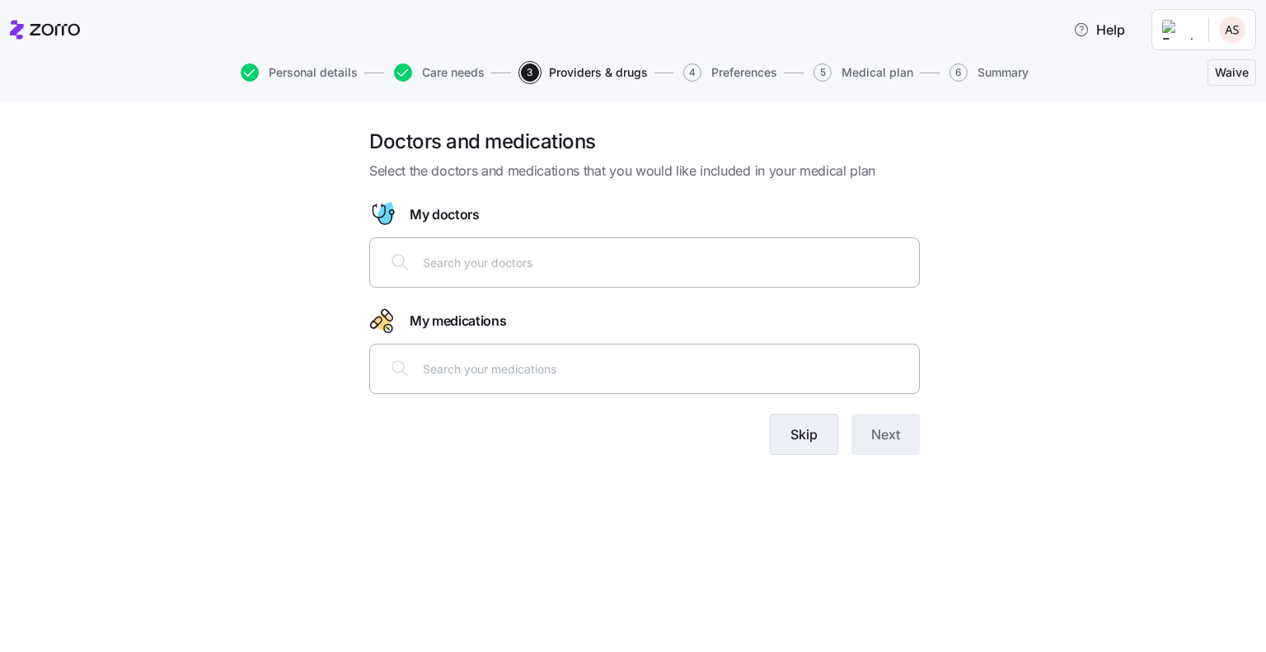
click at [811, 444] on button "Skip" at bounding box center [804, 434] width 68 height 41
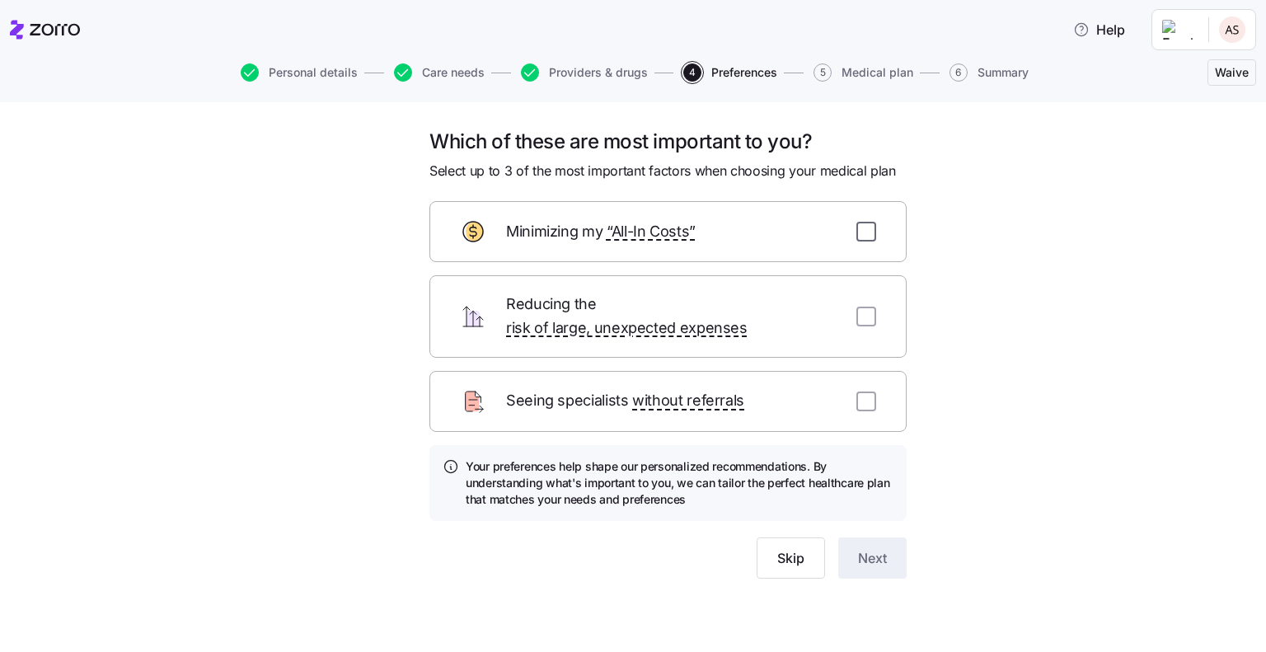
click at [873, 235] on input "checkbox" at bounding box center [866, 232] width 20 height 20
checkbox input "true"
click at [857, 307] on input "checkbox" at bounding box center [866, 317] width 20 height 20
checkbox input "true"
click at [869, 391] on input "checkbox" at bounding box center [866, 401] width 20 height 20
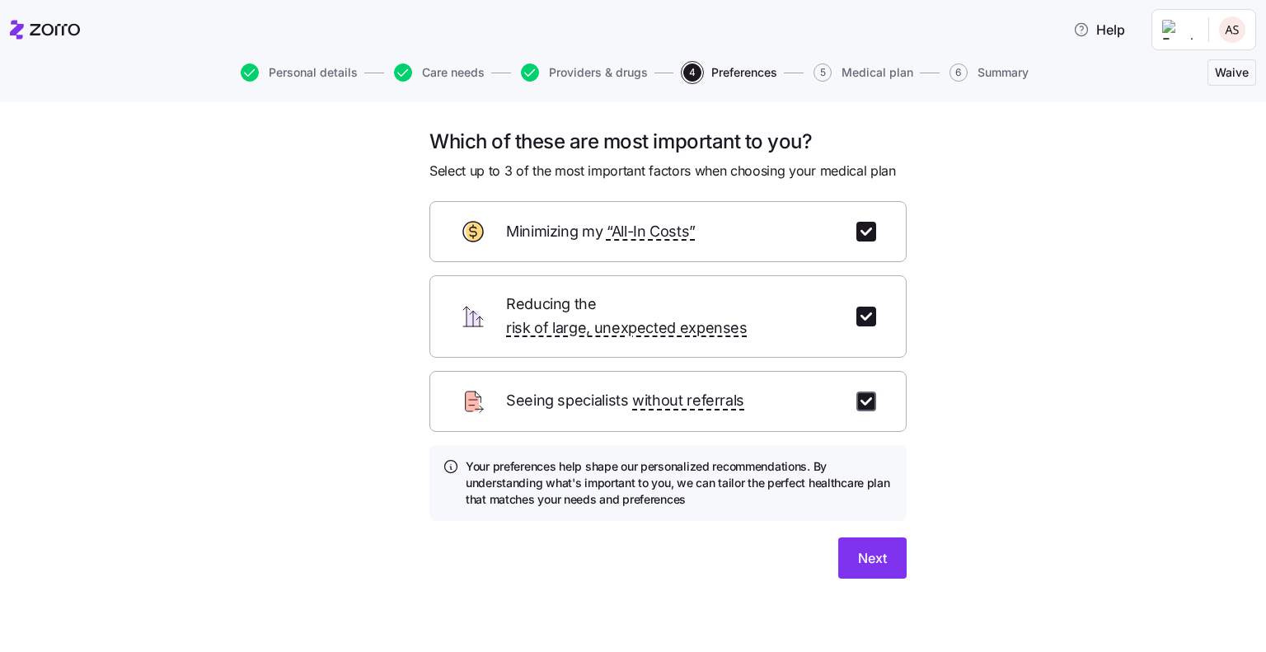
checkbox input "true"
click at [886, 548] on span "Next" at bounding box center [872, 558] width 29 height 20
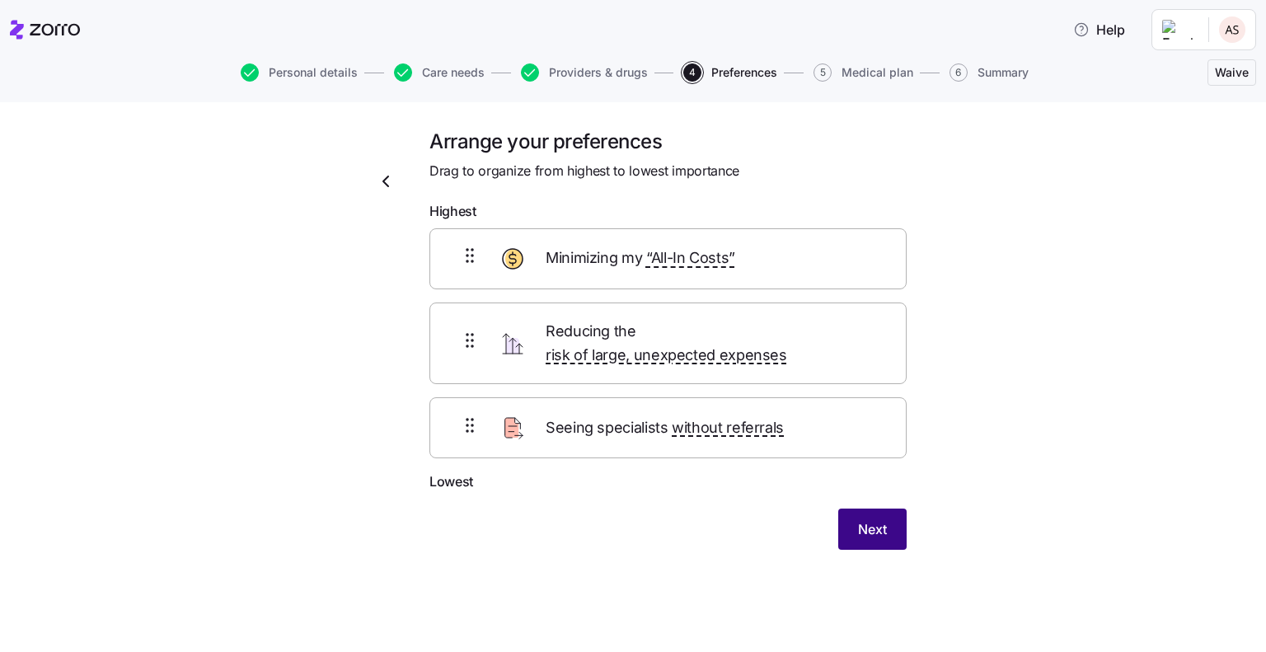
drag, startPoint x: 871, startPoint y: 492, endPoint x: 870, endPoint y: 513, distance: 21.4
click at [870, 513] on button "Next" at bounding box center [872, 528] width 68 height 41
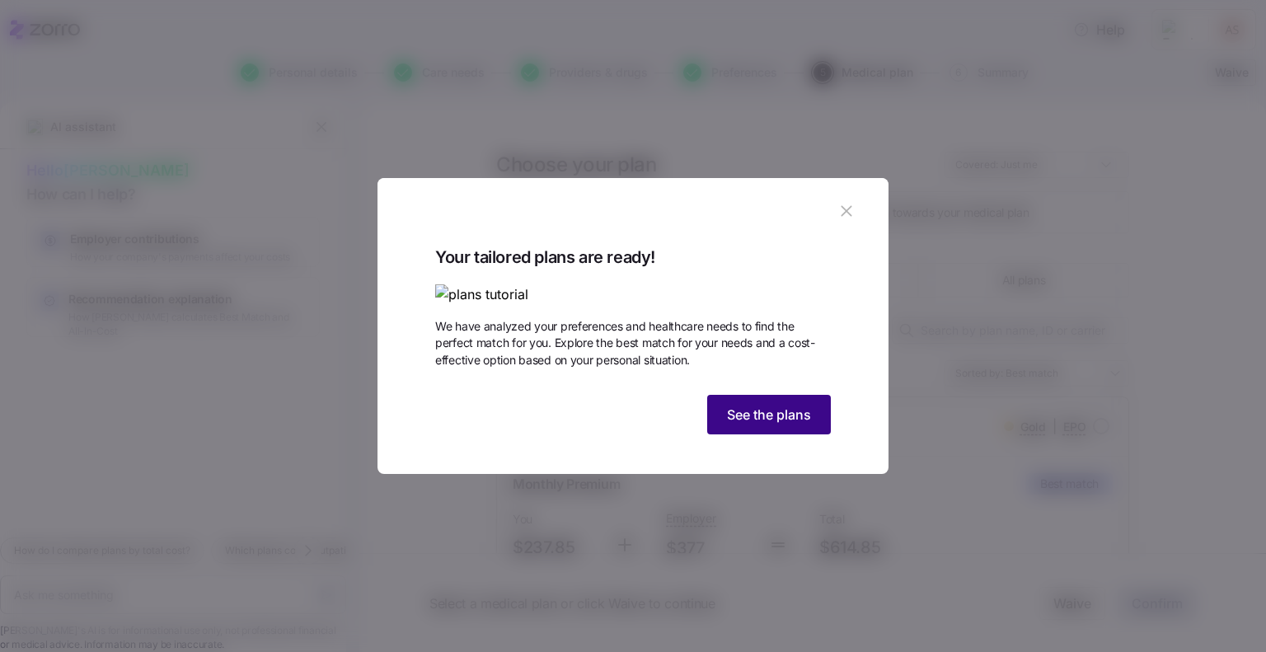
click at [755, 434] on button "See the plans" at bounding box center [769, 415] width 124 height 40
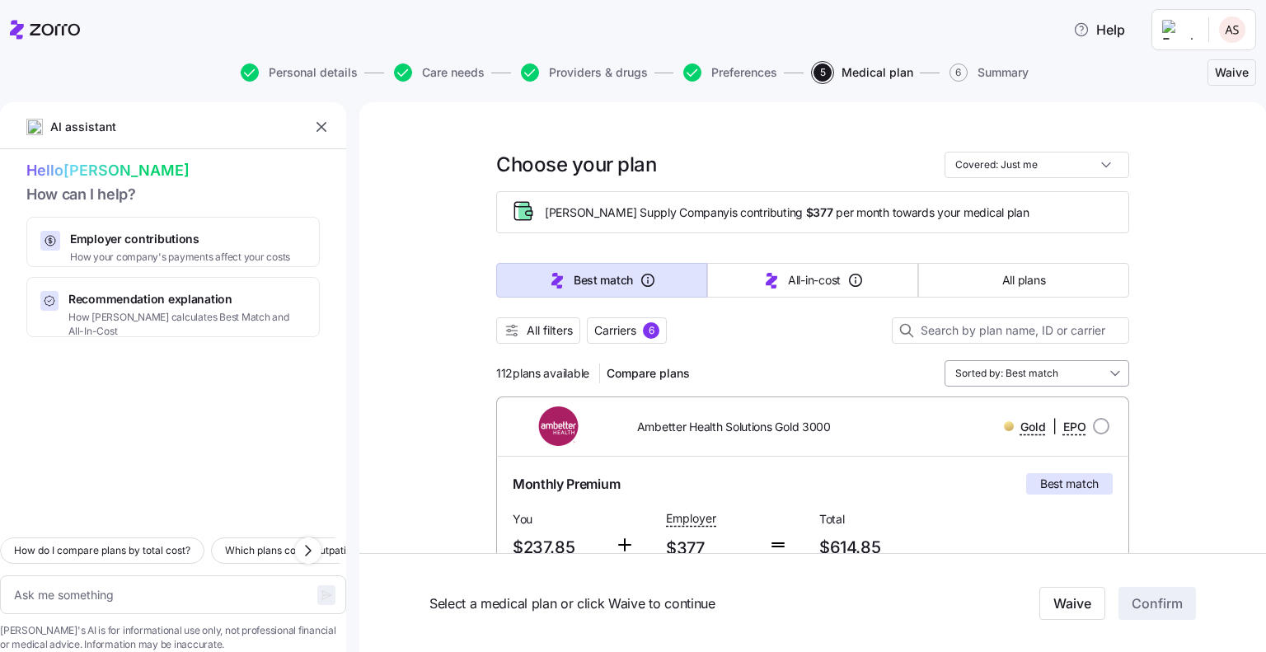
click at [1075, 368] on input "Sorted by: Best match" at bounding box center [1036, 373] width 185 height 26
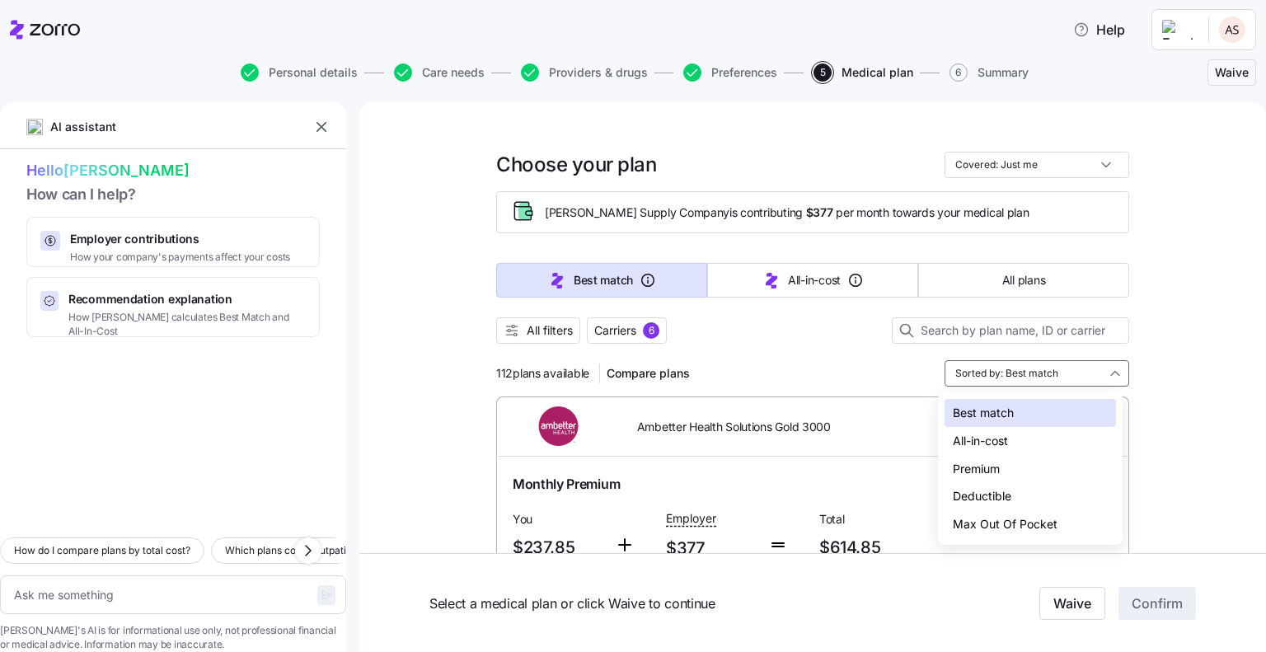
click at [1009, 461] on div "Premium" at bounding box center [1029, 469] width 171 height 28
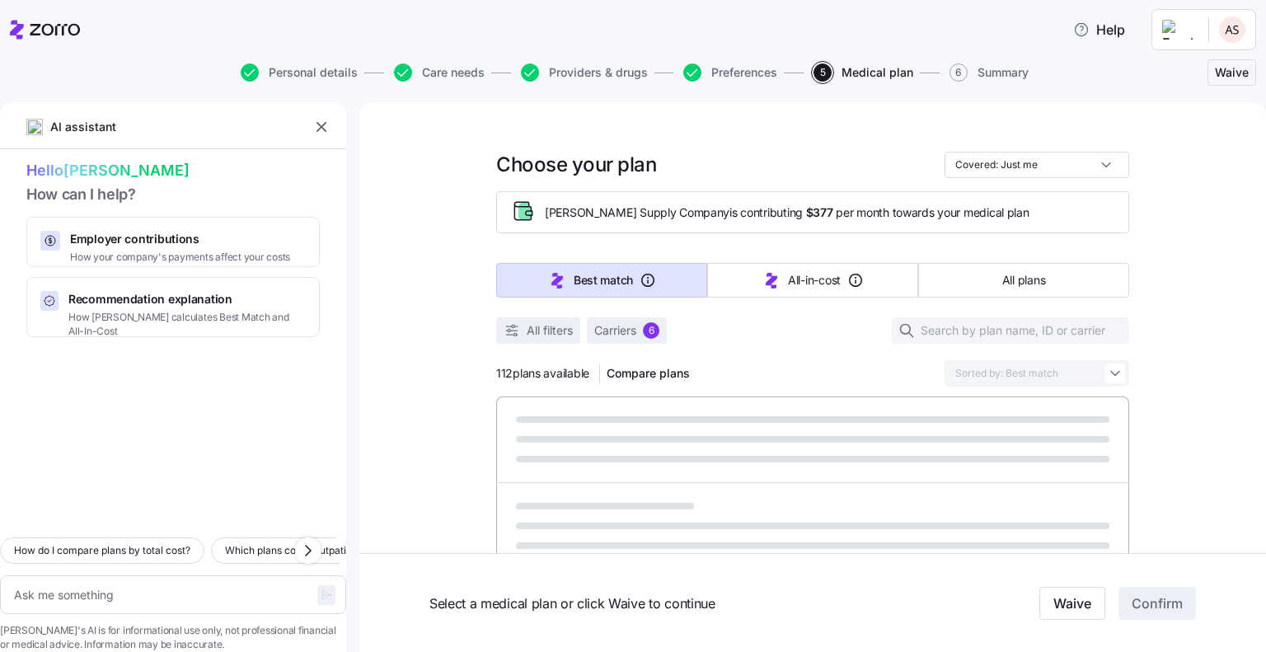
type textarea "x"
type input "Sorted by: Premium"
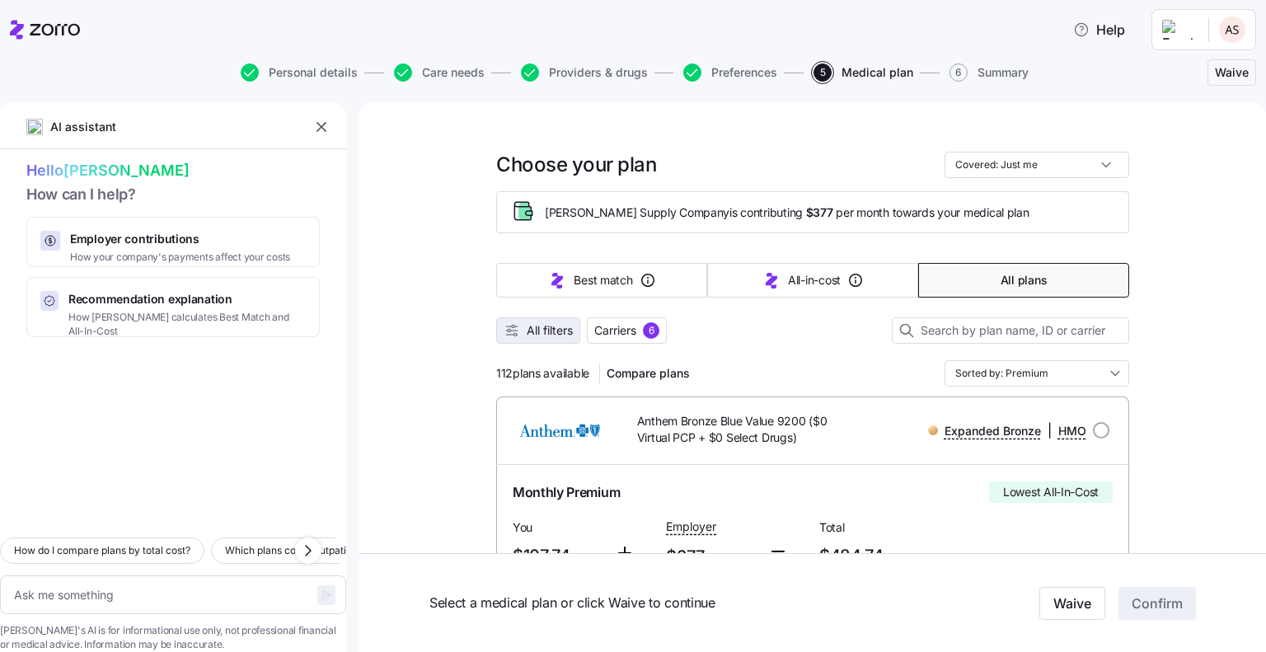
click at [533, 331] on span "All filters" at bounding box center [550, 330] width 46 height 16
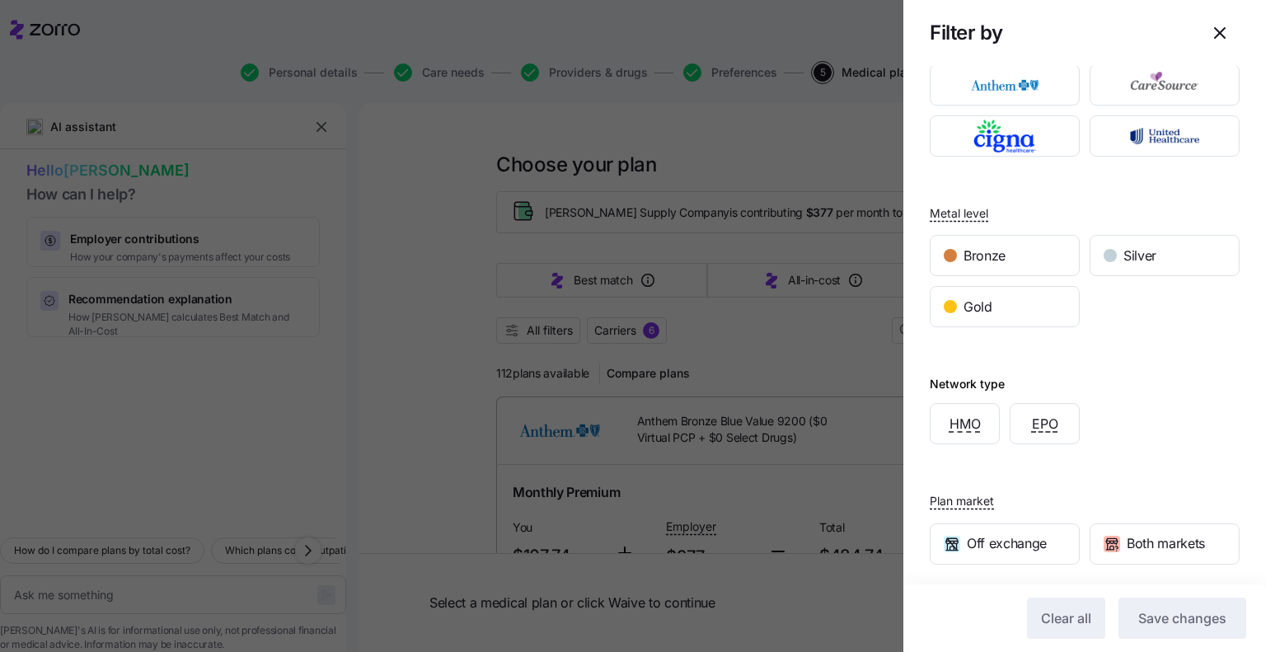
scroll to position [218, 0]
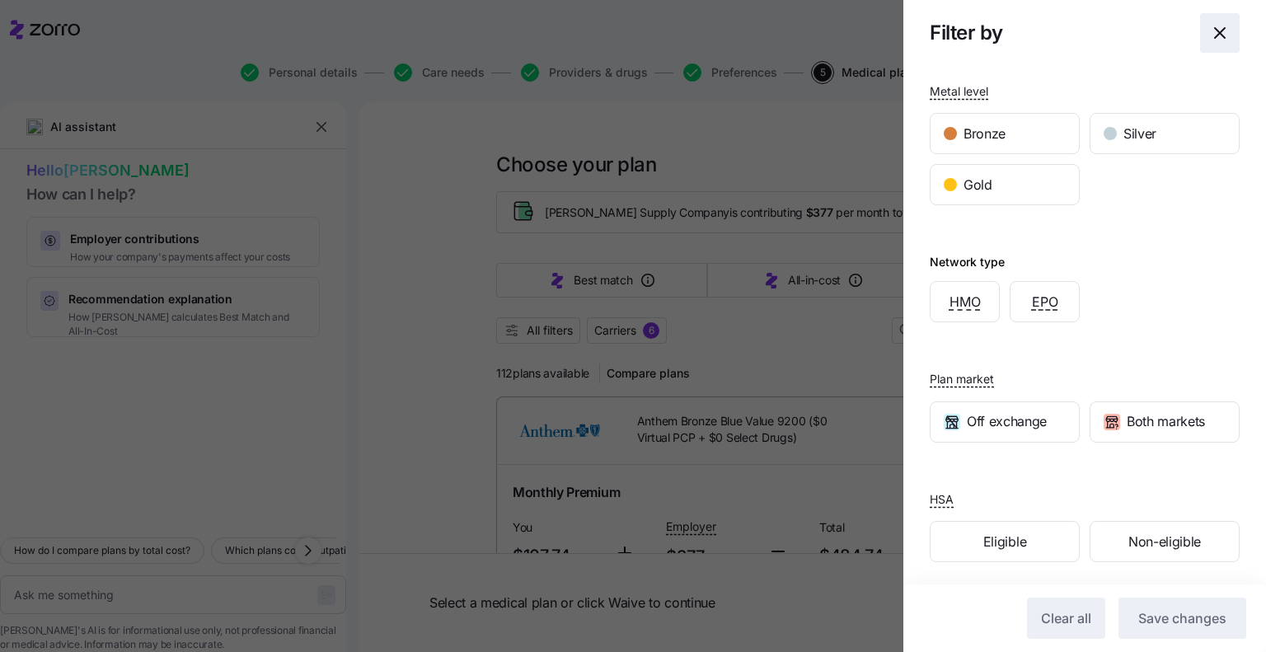
click at [1210, 26] on icon "button" at bounding box center [1220, 33] width 20 height 20
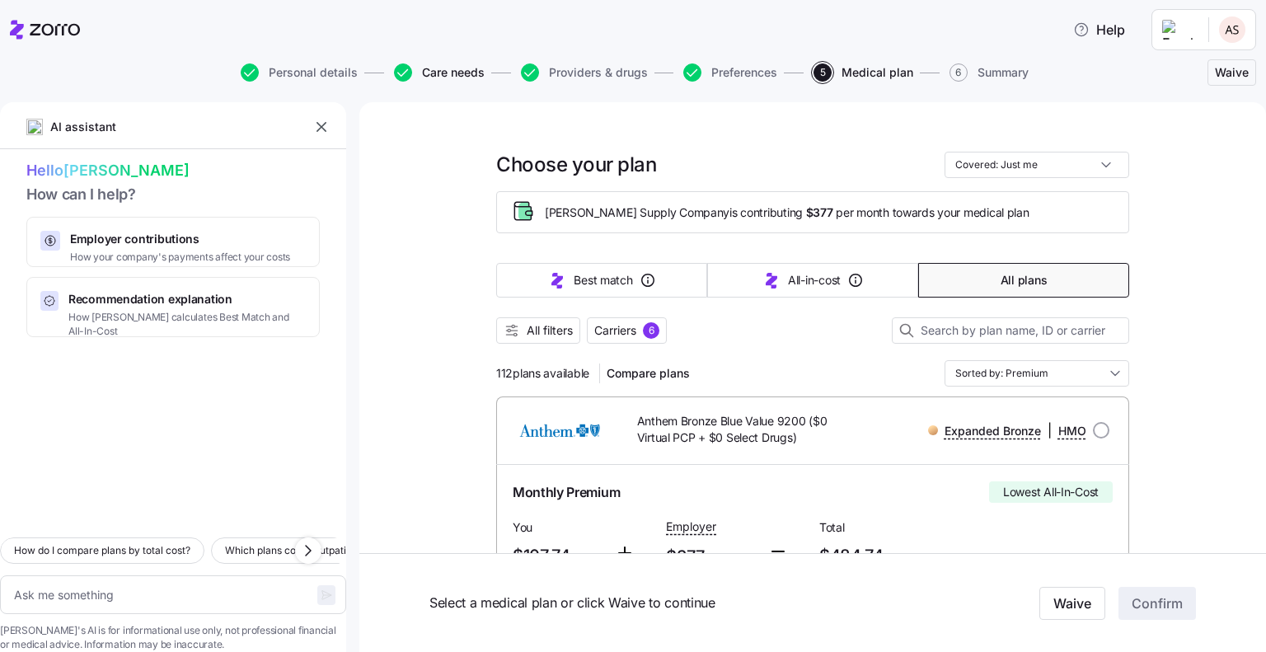
click at [471, 73] on span "Care needs" at bounding box center [453, 73] width 63 height 12
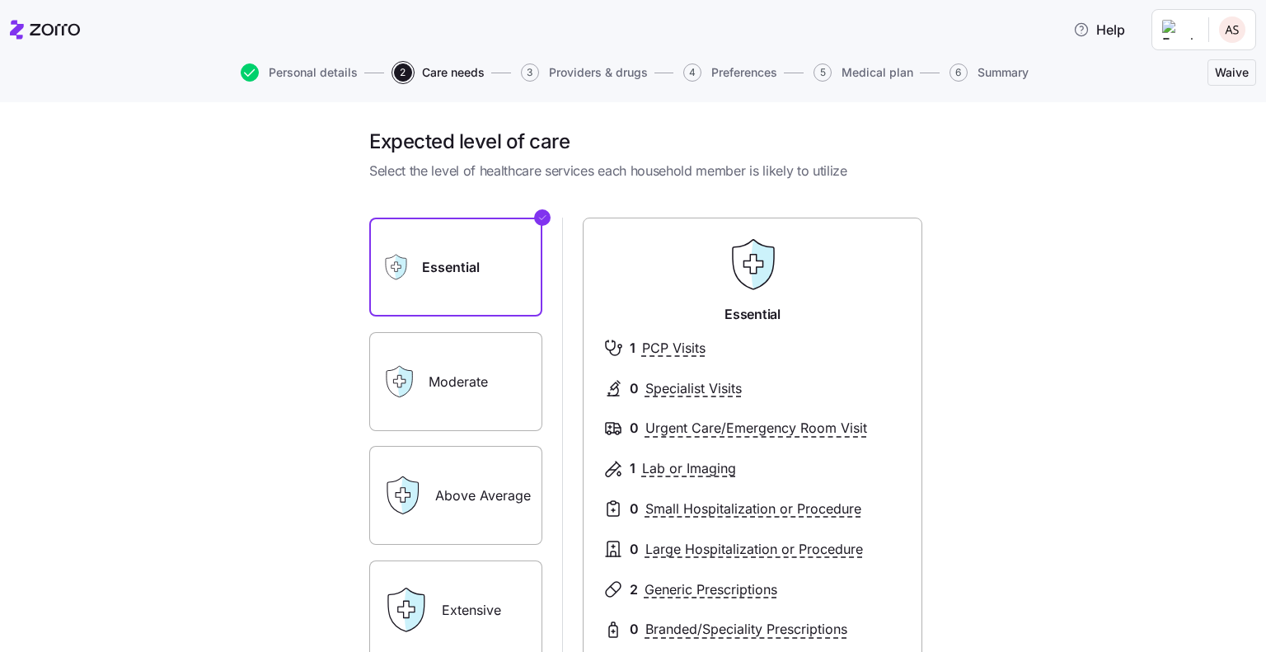
scroll to position [211, 0]
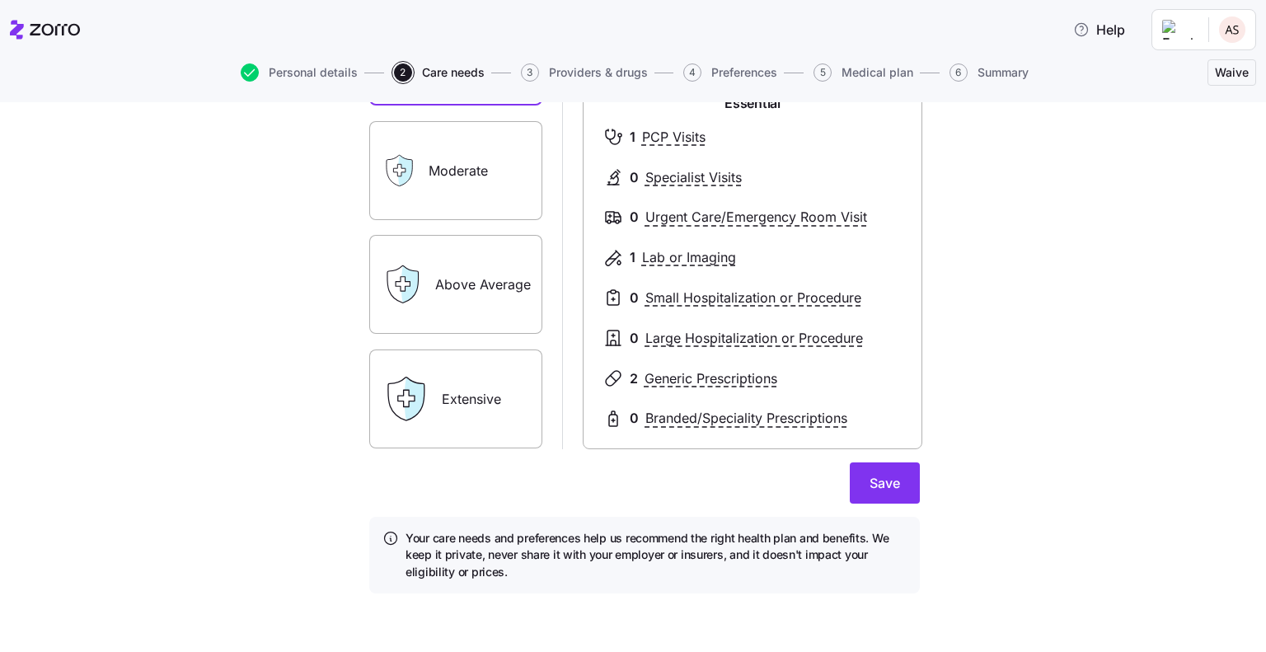
click at [461, 424] on label "Extensive" at bounding box center [455, 398] width 173 height 99
click at [0, 0] on input "Extensive" at bounding box center [0, 0] width 0 height 0
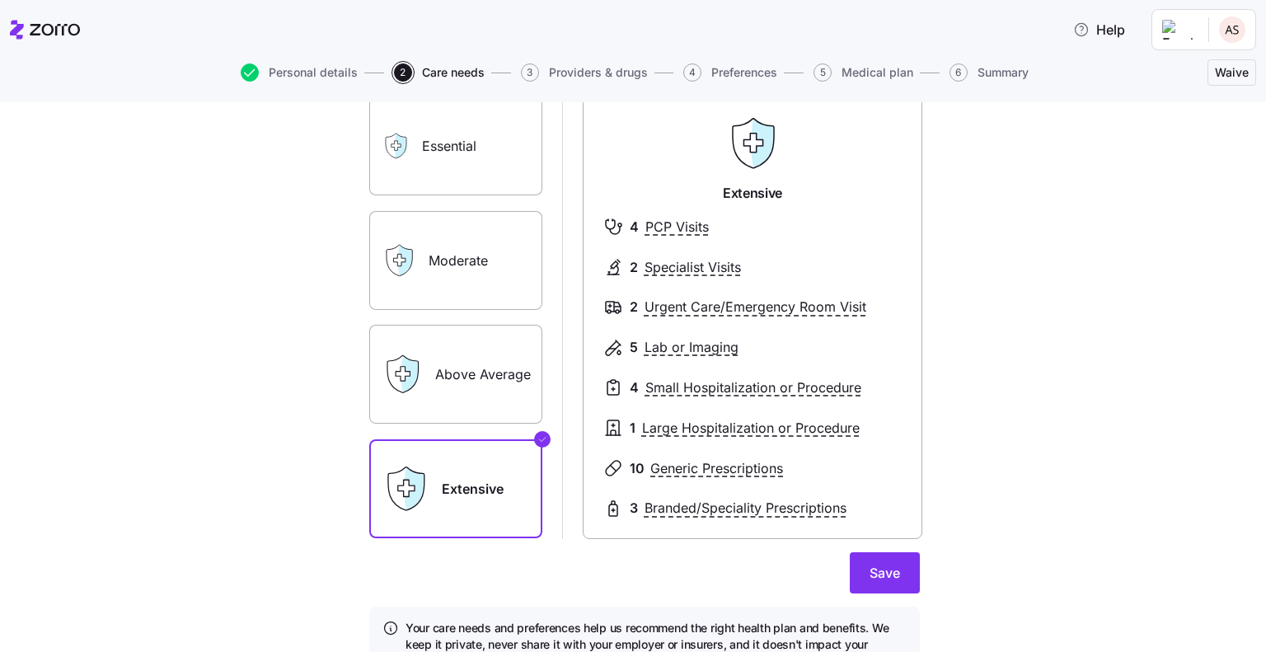
click at [445, 256] on label "Moderate" at bounding box center [455, 260] width 173 height 99
click at [0, 0] on input "Moderate" at bounding box center [0, 0] width 0 height 0
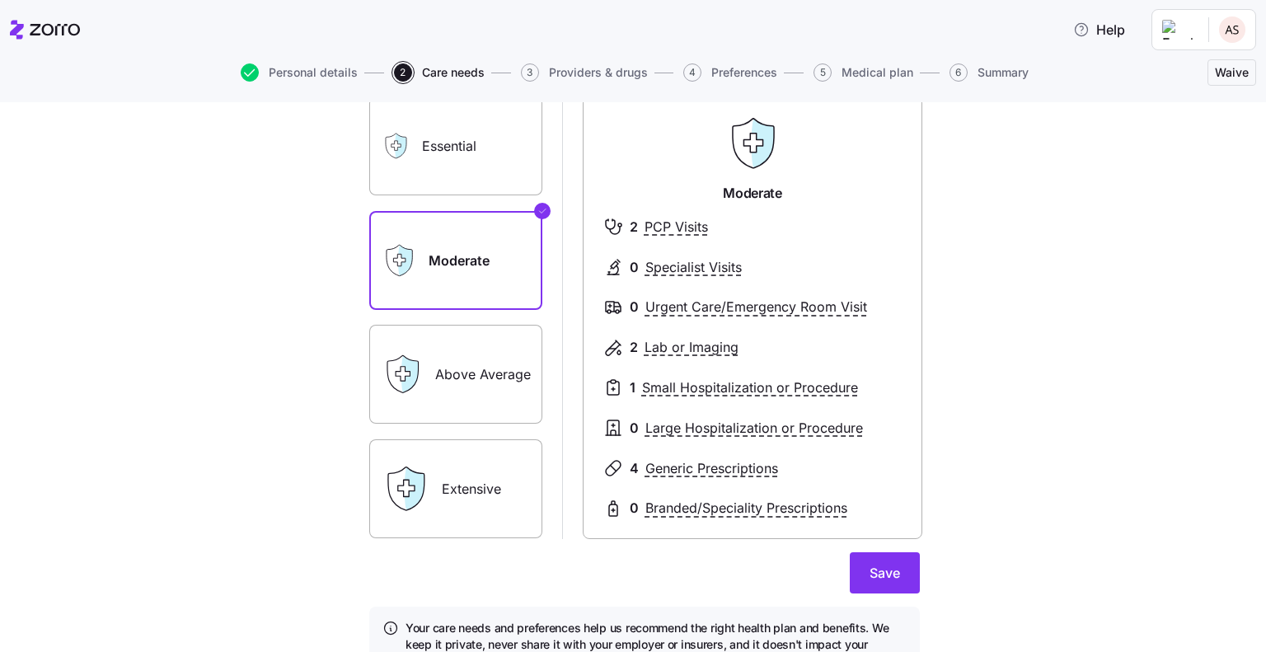
click at [455, 328] on label "Above Average" at bounding box center [455, 374] width 173 height 99
click at [0, 0] on input "Above Average" at bounding box center [0, 0] width 0 height 0
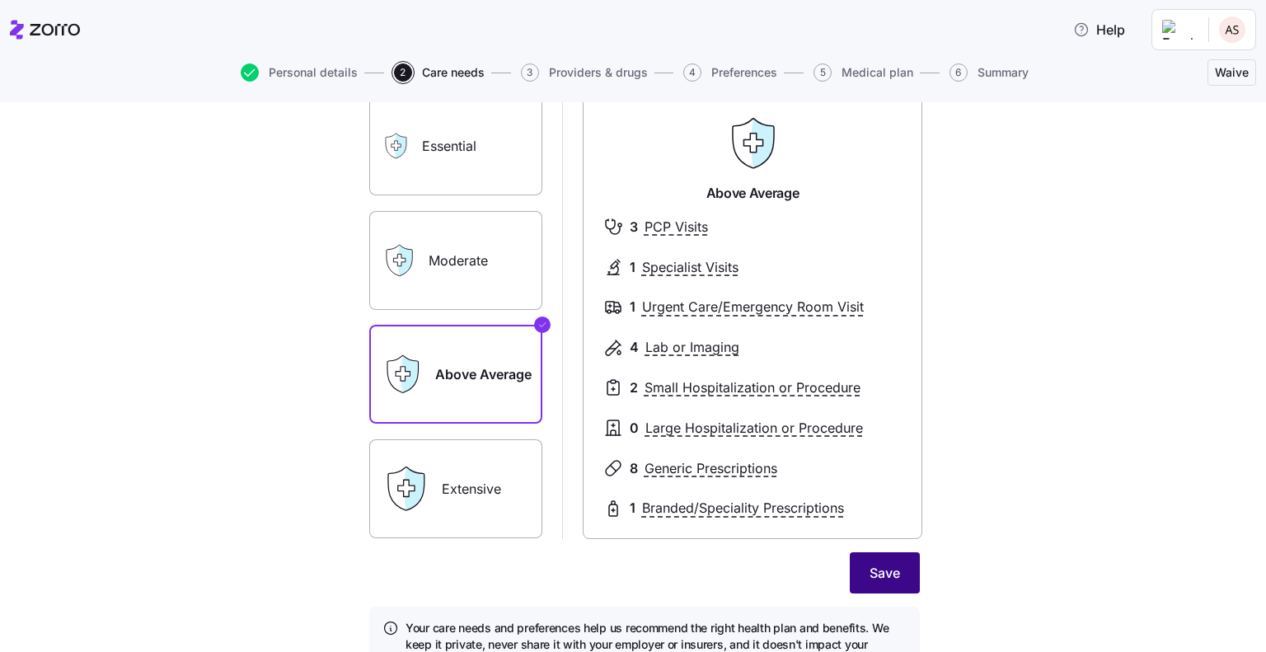
click at [869, 581] on span "Save" at bounding box center [884, 573] width 30 height 20
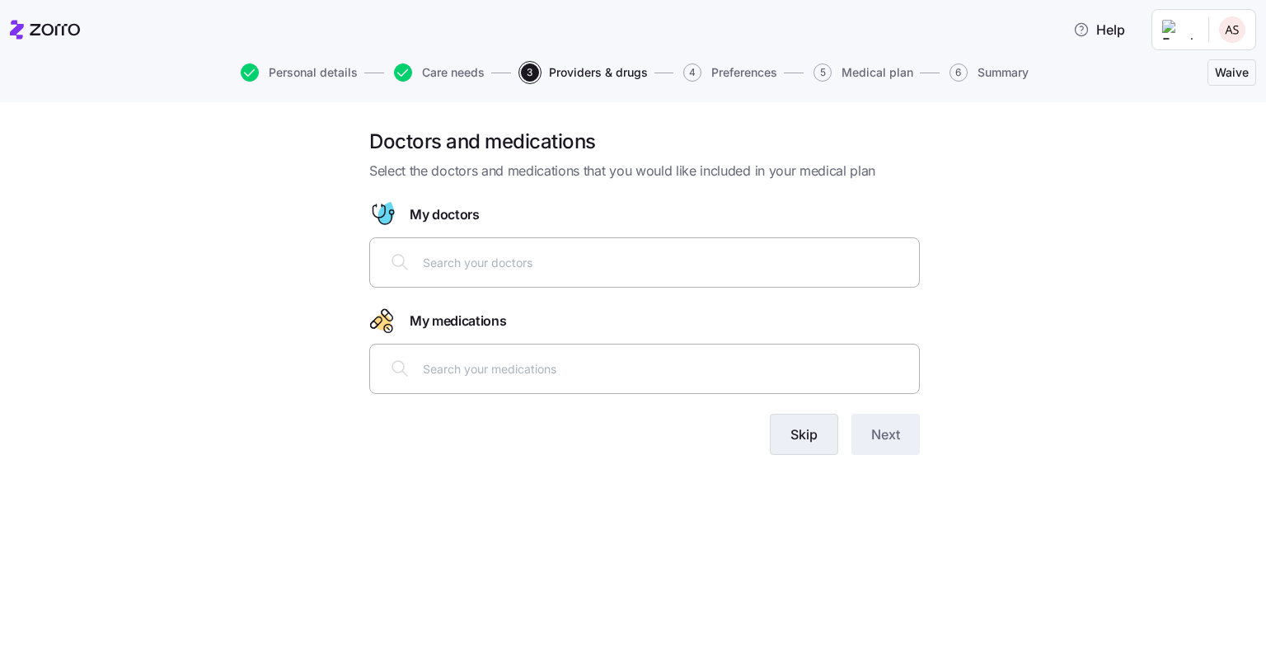
click at [817, 443] on span "Skip" at bounding box center [803, 434] width 27 height 20
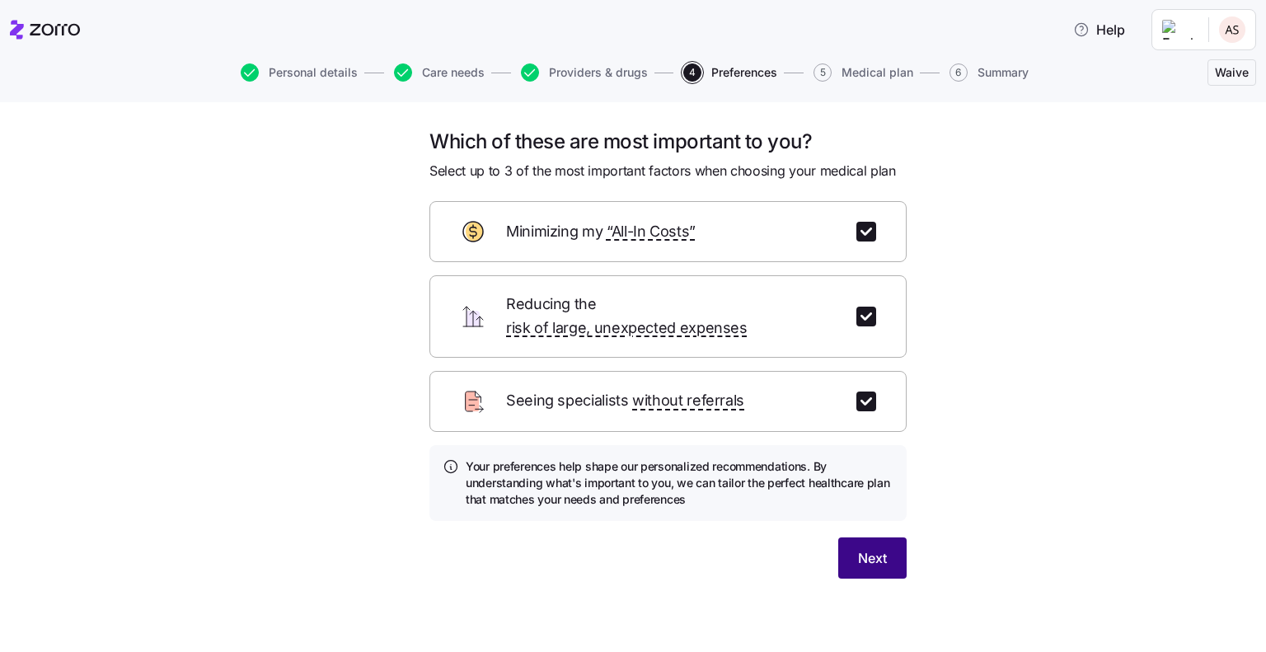
click at [873, 548] on span "Next" at bounding box center [872, 558] width 29 height 20
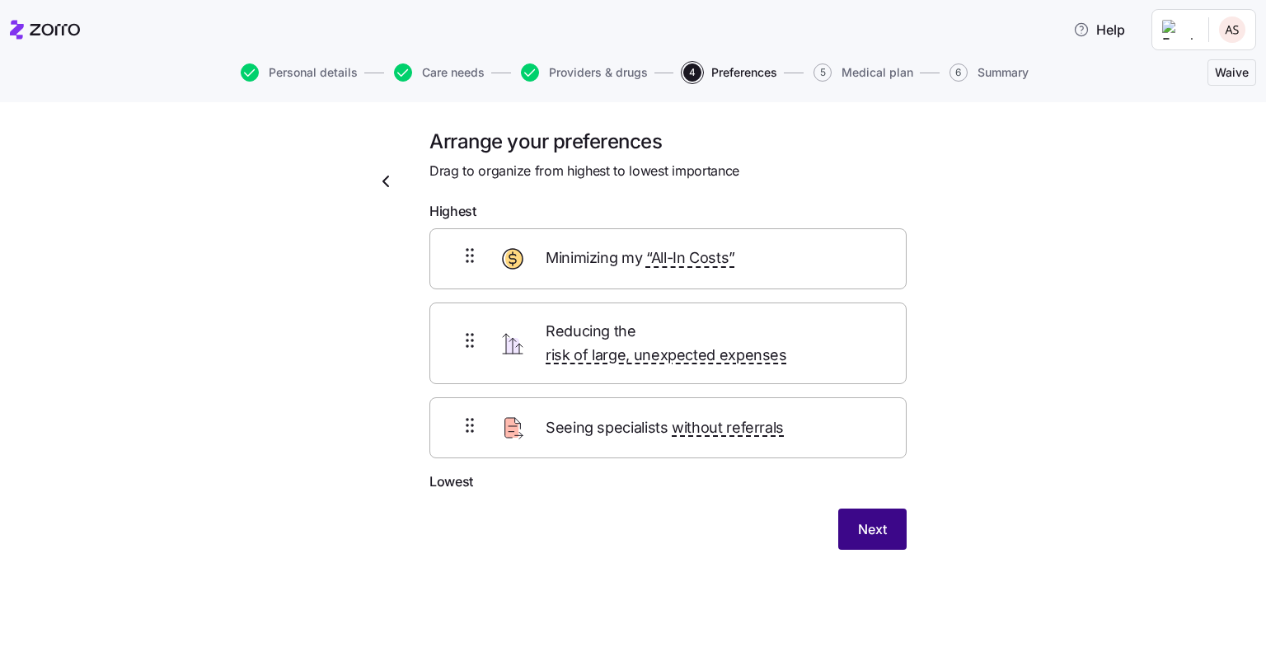
click at [864, 519] on button "Next" at bounding box center [872, 528] width 68 height 41
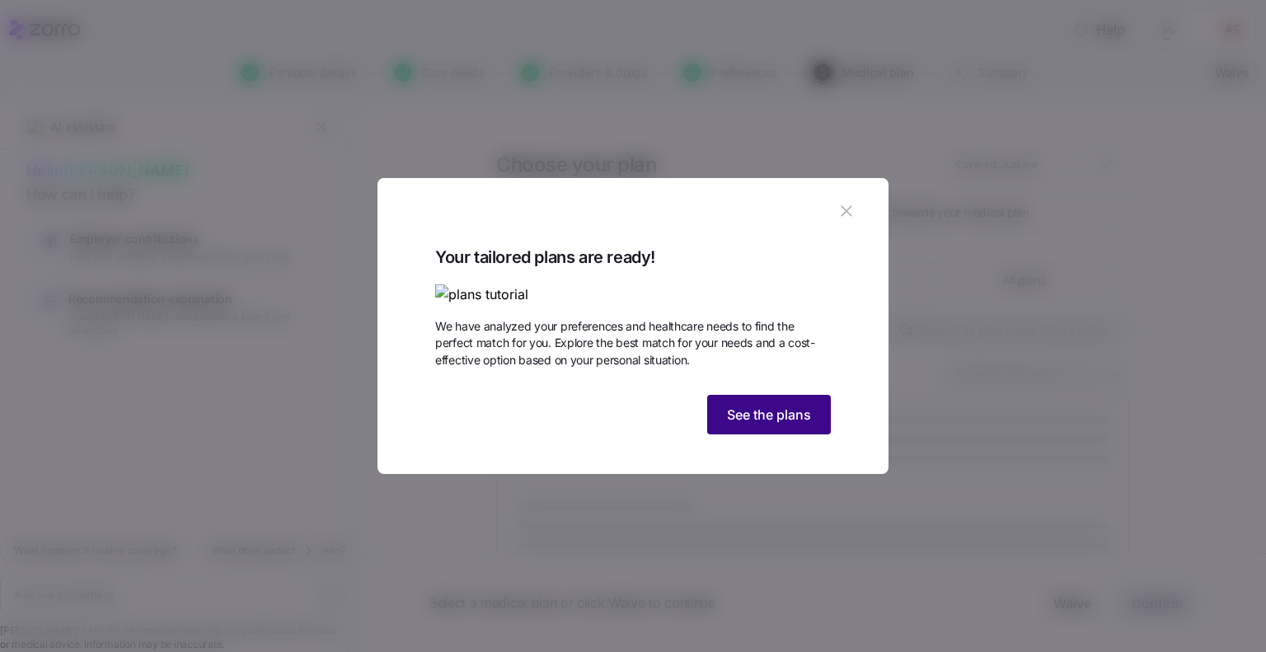
click at [766, 405] on span "See the plans" at bounding box center [769, 415] width 84 height 20
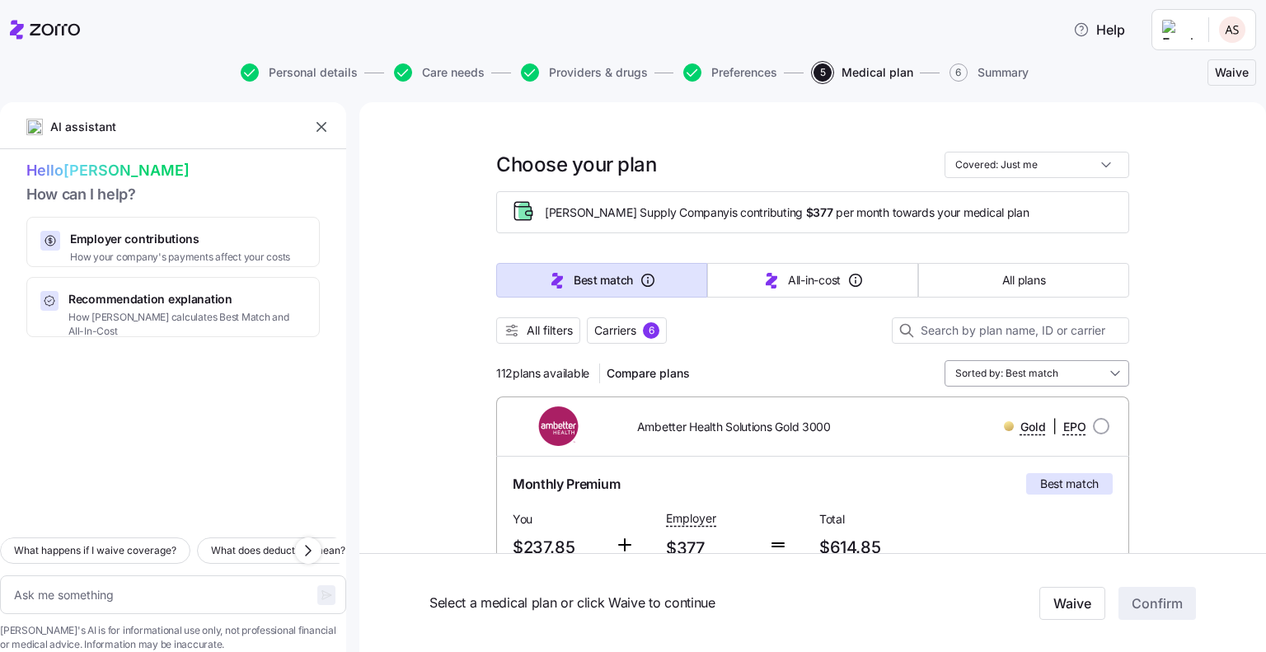
click at [1105, 368] on input "Sorted by: Best match" at bounding box center [1036, 373] width 185 height 26
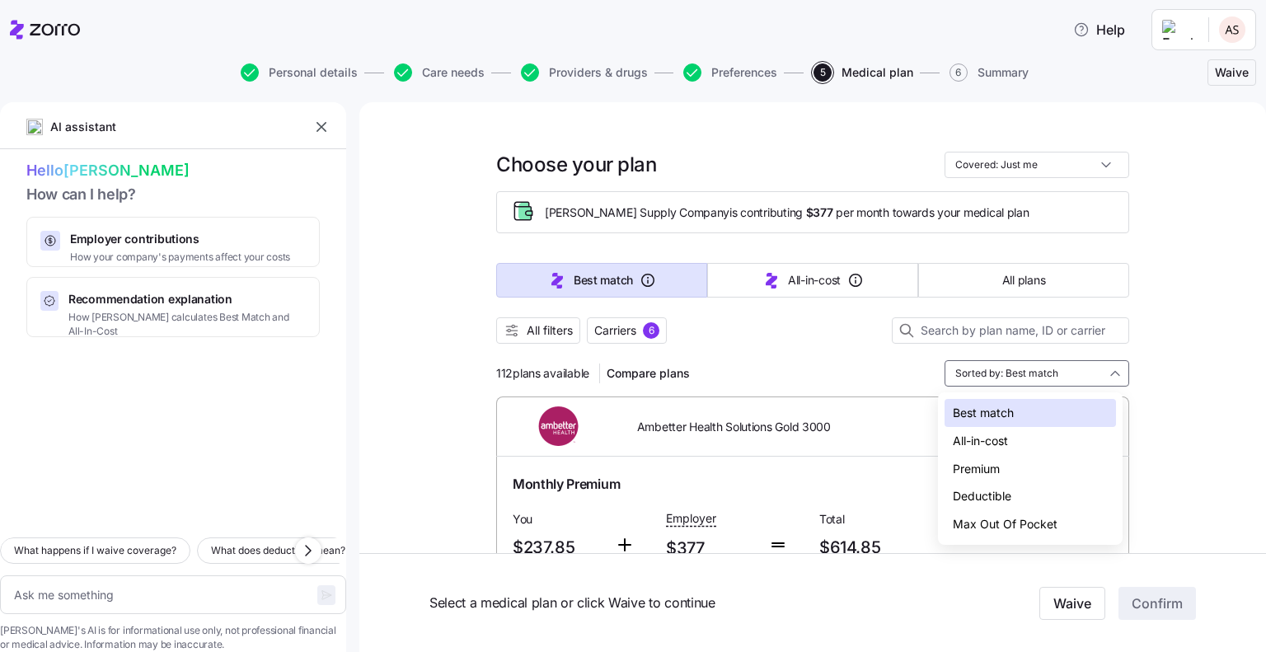
click at [1014, 466] on div "Premium" at bounding box center [1029, 469] width 171 height 28
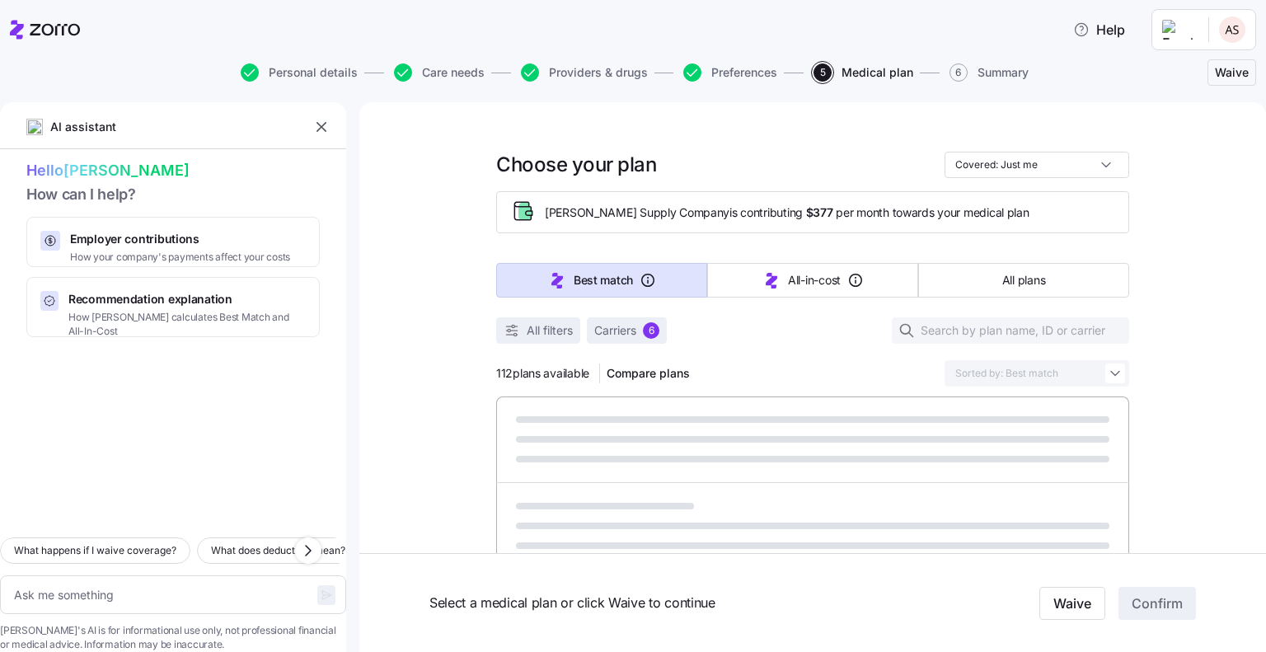
type textarea "x"
type input "Sorted by: Premium"
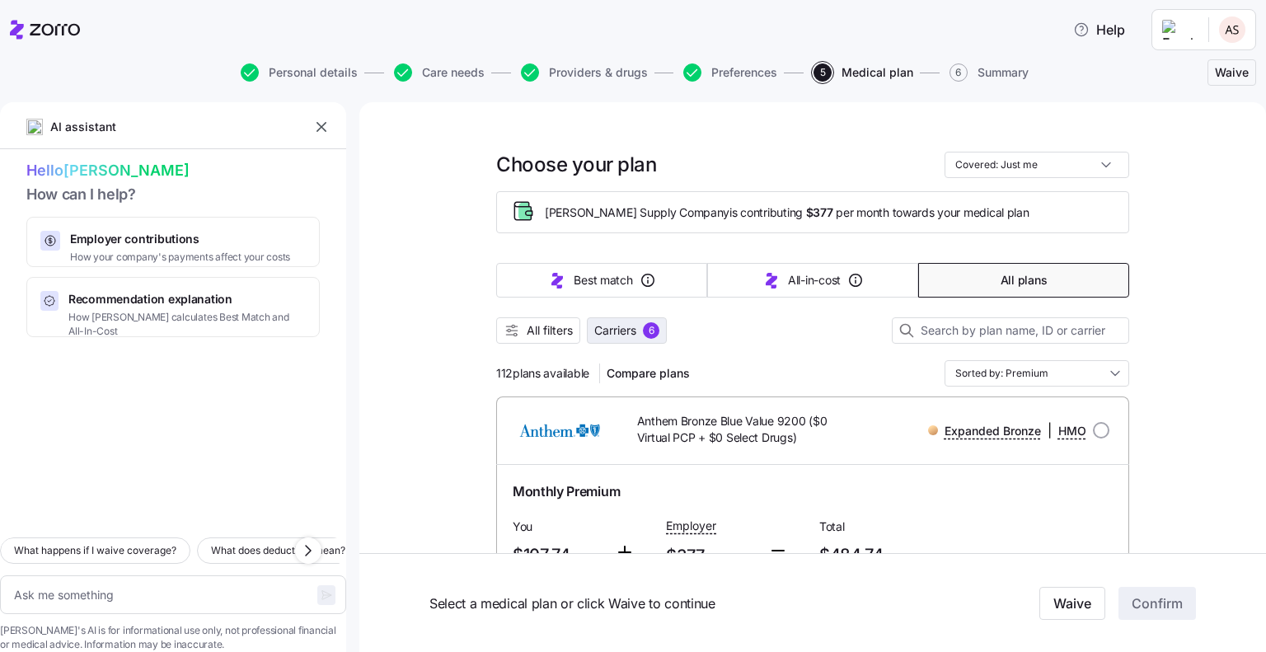
click at [609, 331] on span "Carriers" at bounding box center [615, 330] width 42 height 16
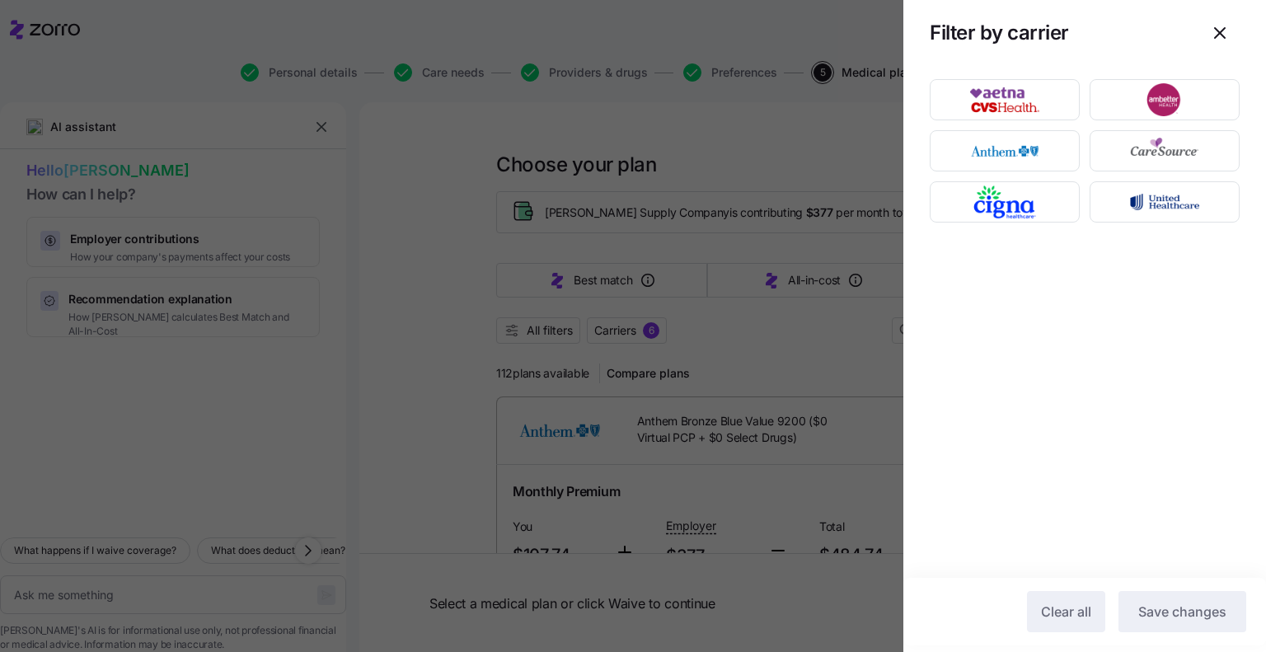
click at [546, 329] on div at bounding box center [633, 326] width 1266 height 652
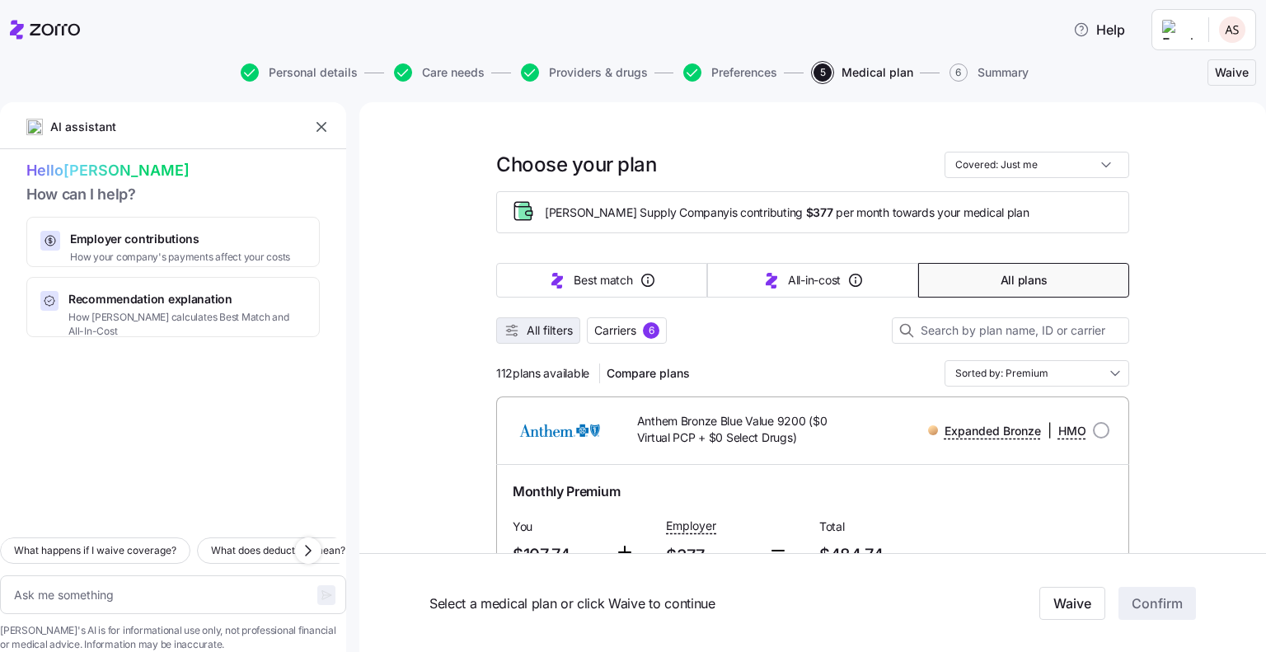
click at [554, 327] on span "All filters" at bounding box center [550, 330] width 46 height 16
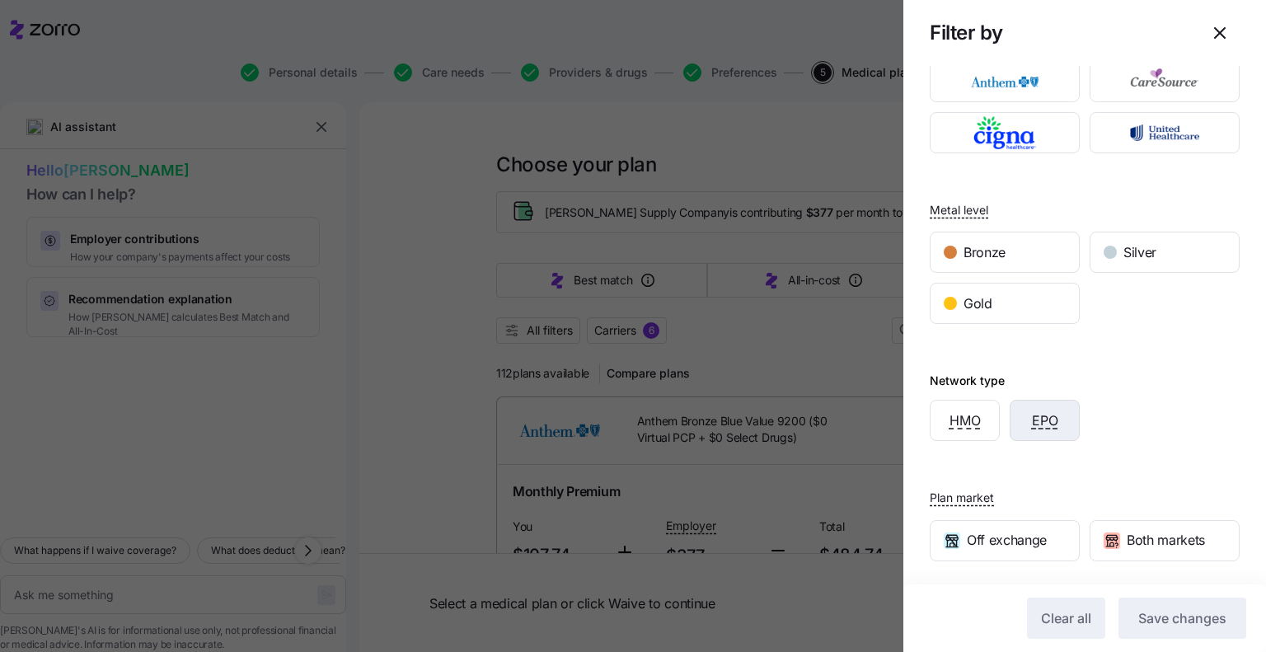
scroll to position [101, 0]
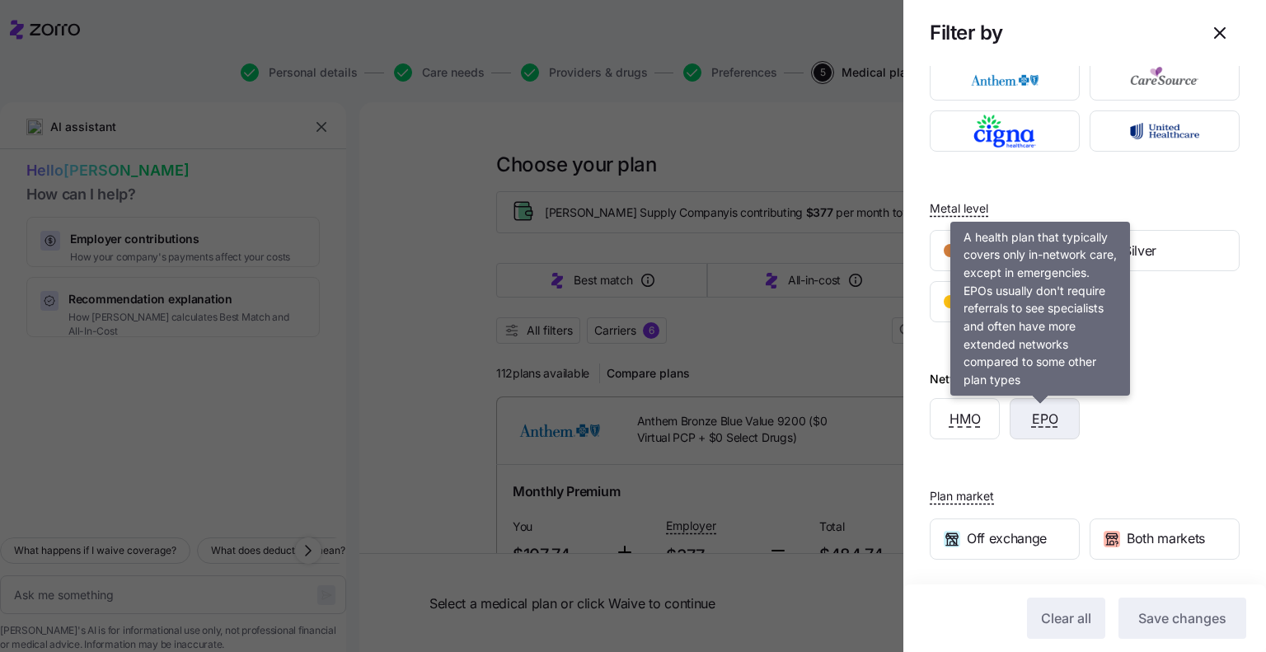
click at [1047, 416] on span "EPO" at bounding box center [1045, 419] width 26 height 21
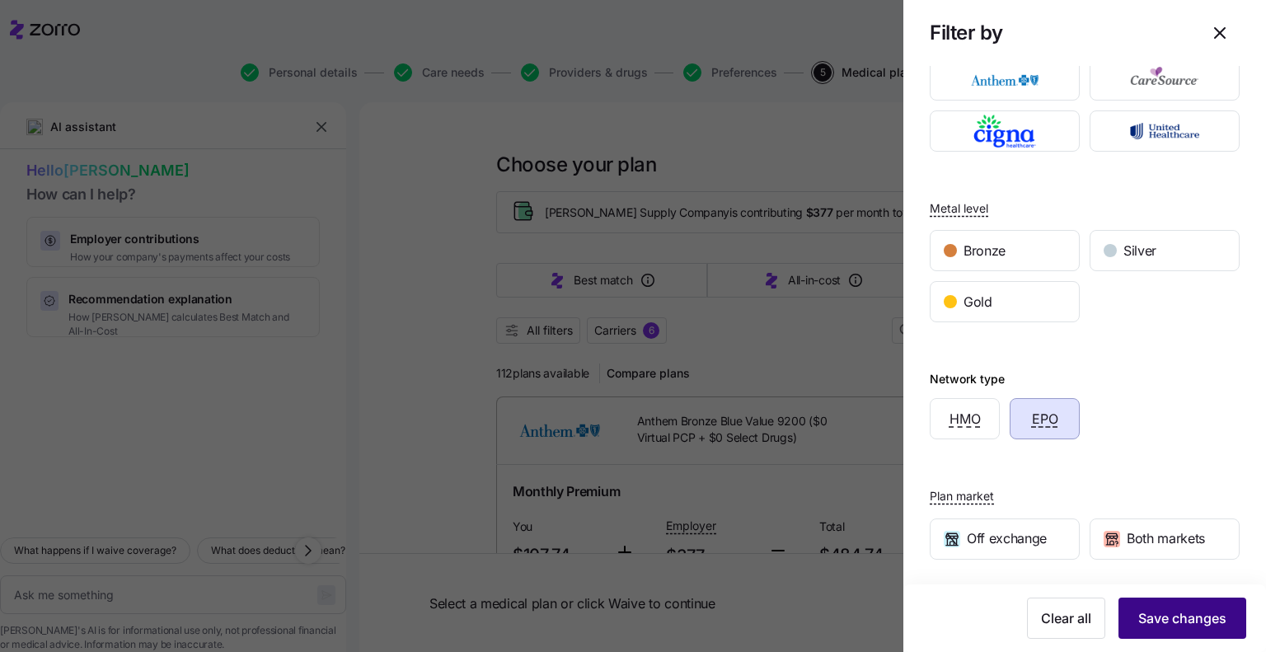
click at [1149, 633] on button "Save changes" at bounding box center [1182, 617] width 128 height 41
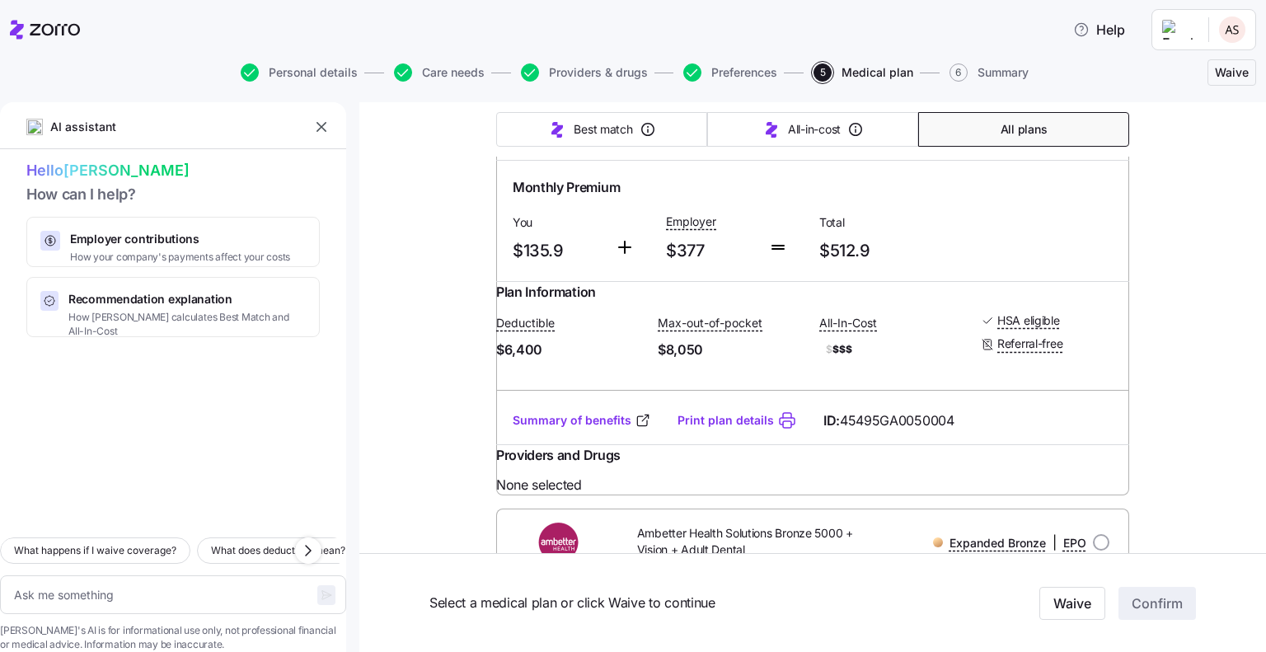
scroll to position [1967, 0]
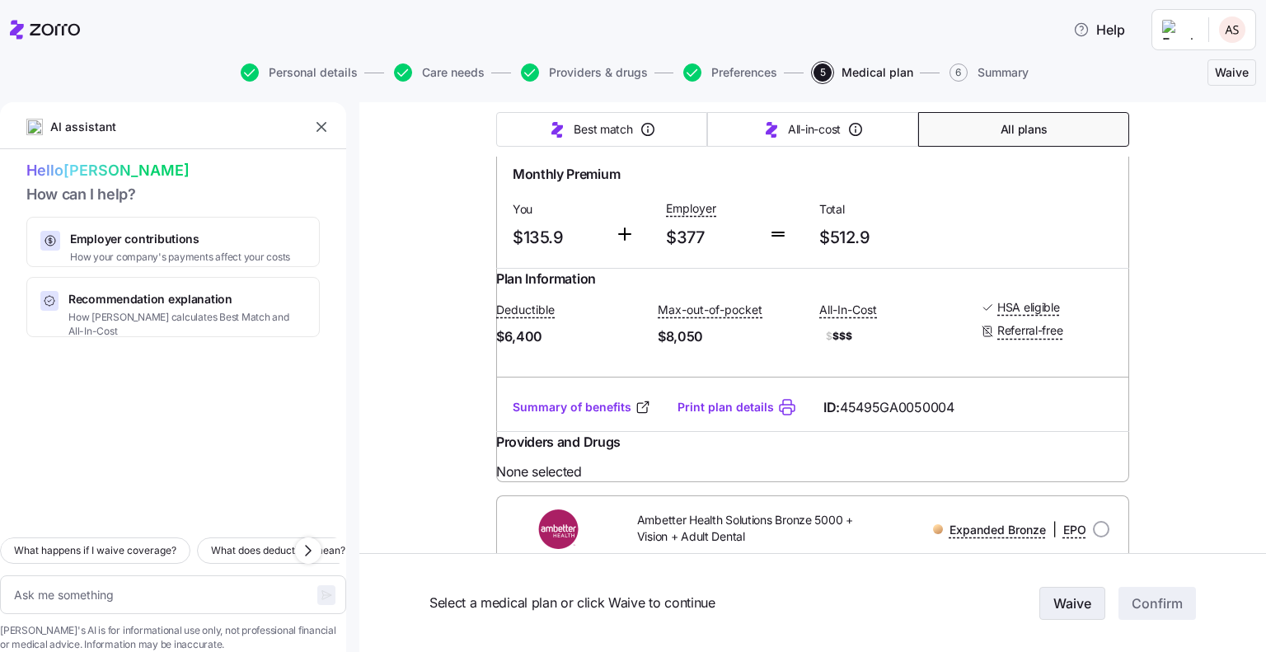
click at [1053, 598] on span "Waive" at bounding box center [1072, 603] width 38 height 20
type textarea "x"
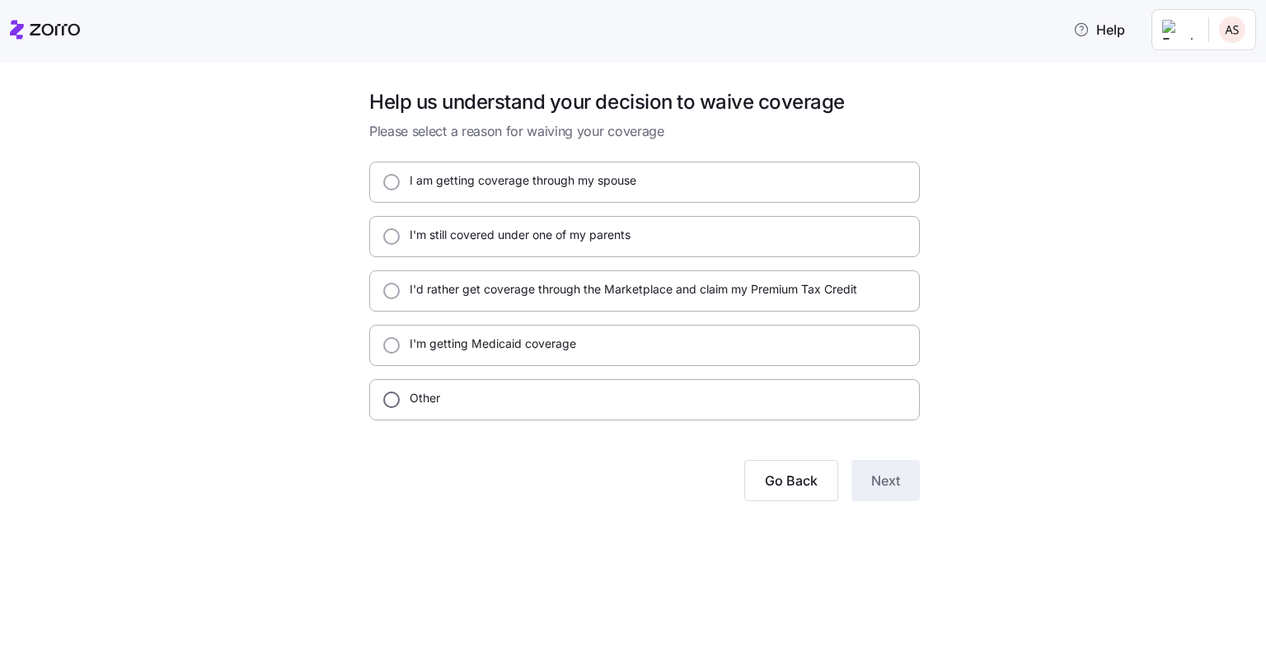
click at [386, 402] on input "Other" at bounding box center [391, 399] width 16 height 16
radio input "true"
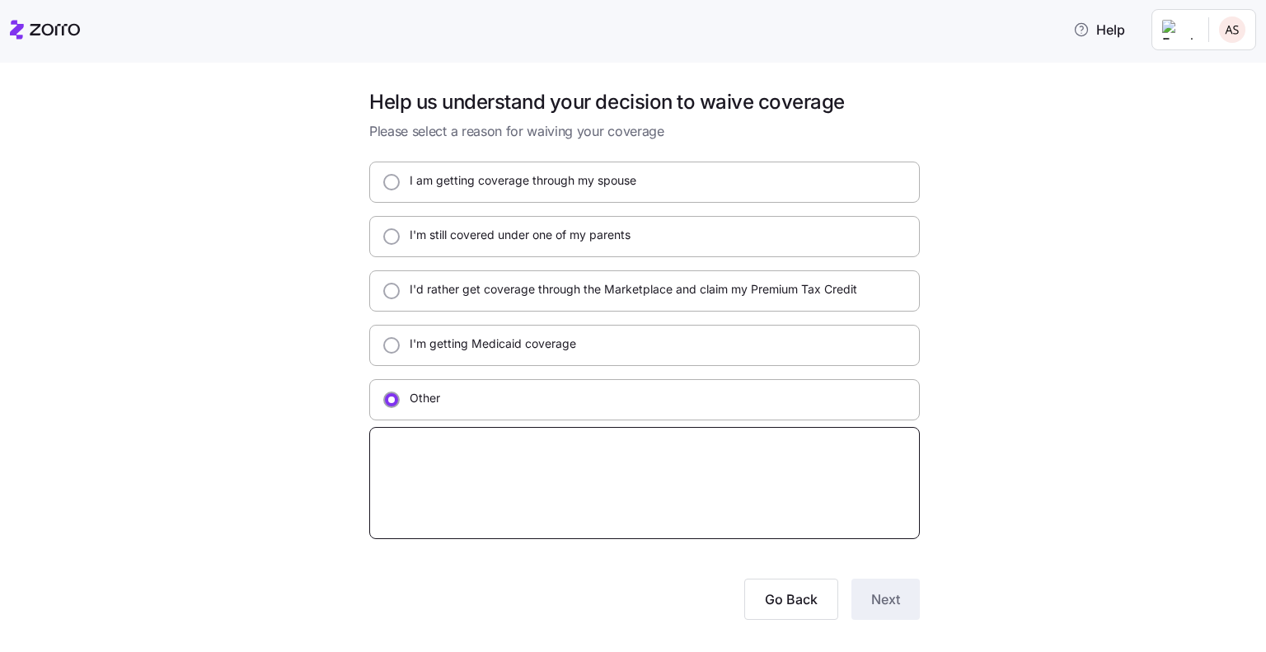
click at [772, 503] on textarea at bounding box center [644, 483] width 550 height 112
type textarea "x"
type textarea "O"
type textarea "x"
type textarea "Ot"
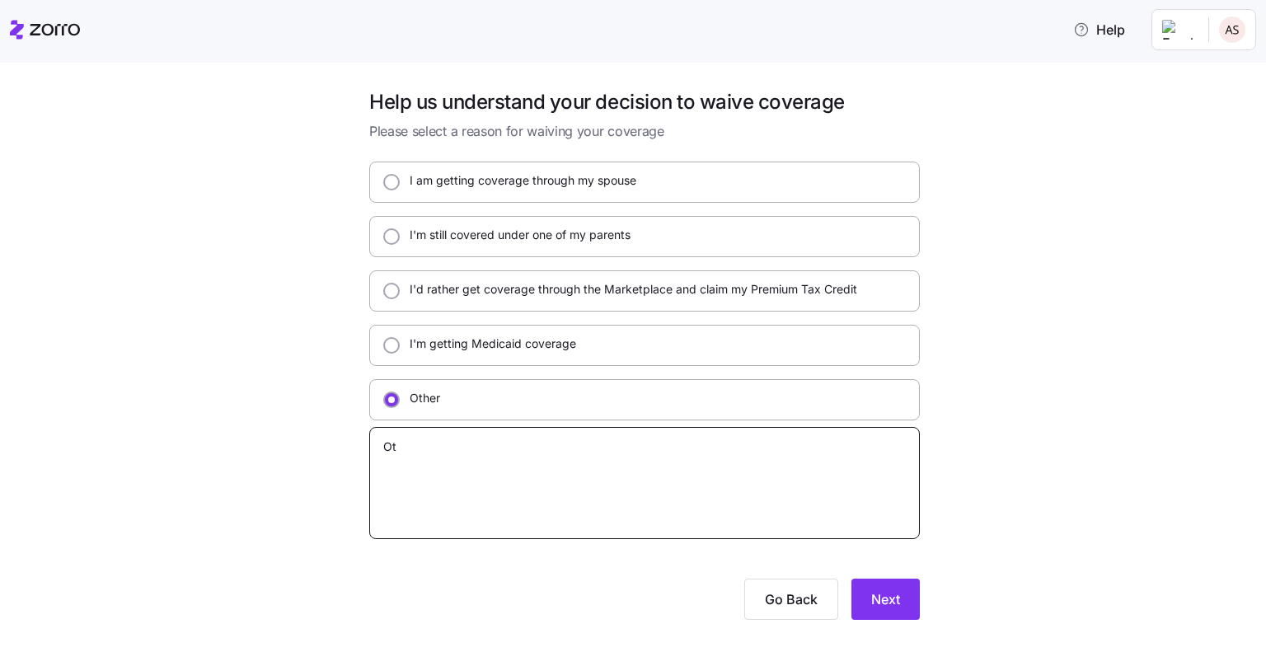
type textarea "x"
type textarea "Oth"
type textarea "x"
type textarea "Othe"
type textarea "x"
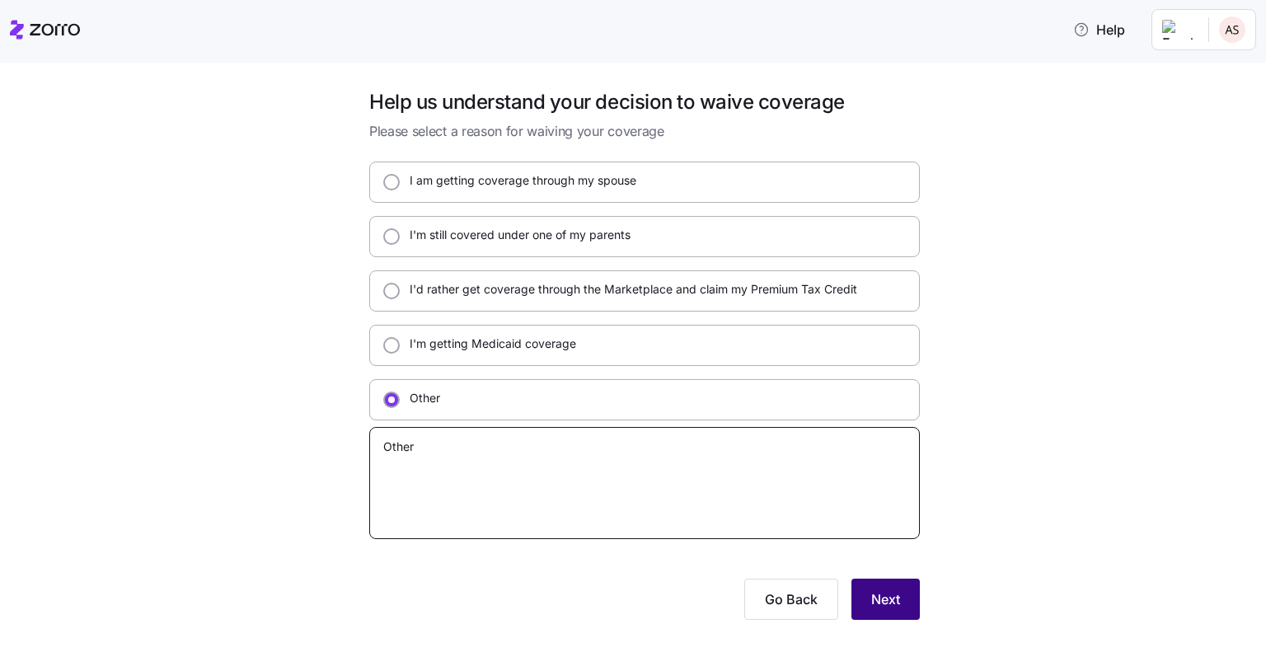
type textarea "Other"
click at [907, 585] on button "Next" at bounding box center [885, 598] width 68 height 41
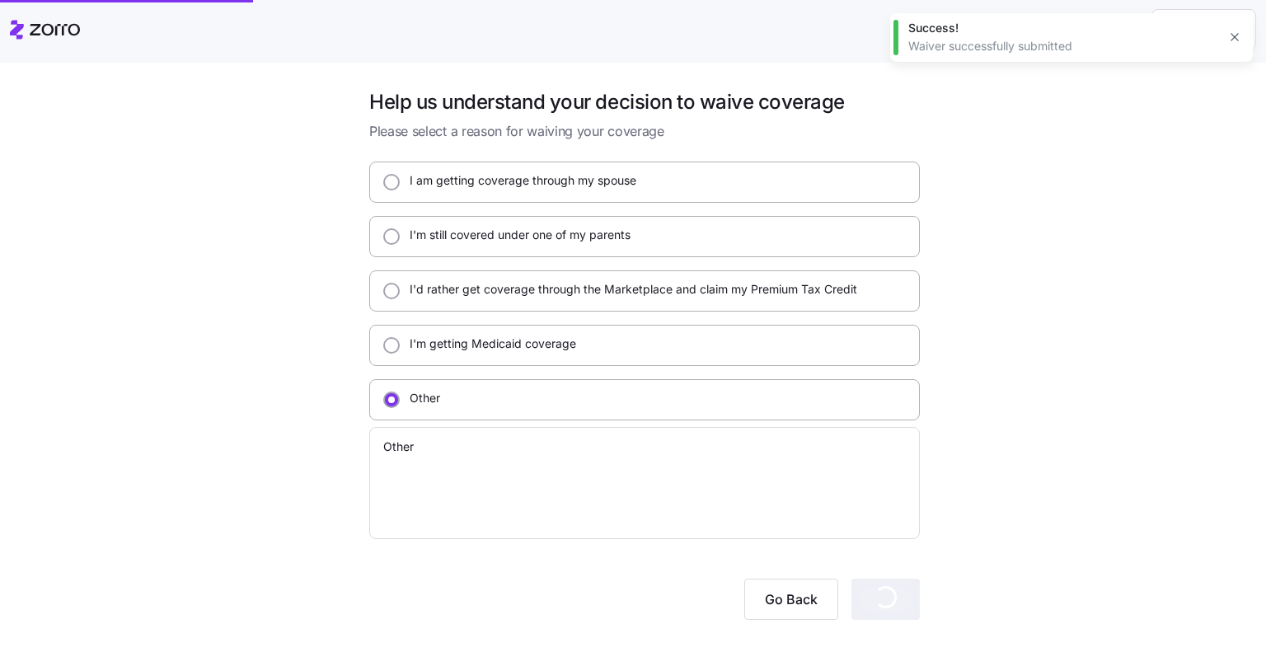
type textarea "x"
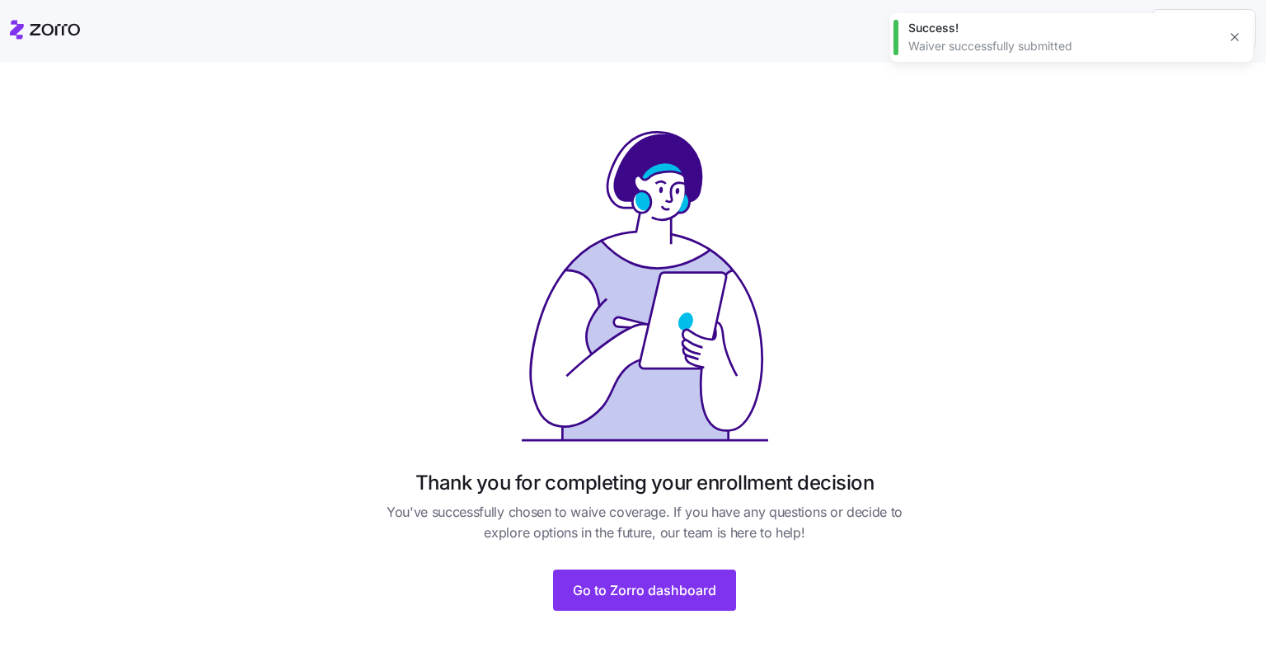
click at [1235, 36] on icon "button" at bounding box center [1233, 37] width 7 height 7
